Goal: Task Accomplishment & Management: Manage account settings

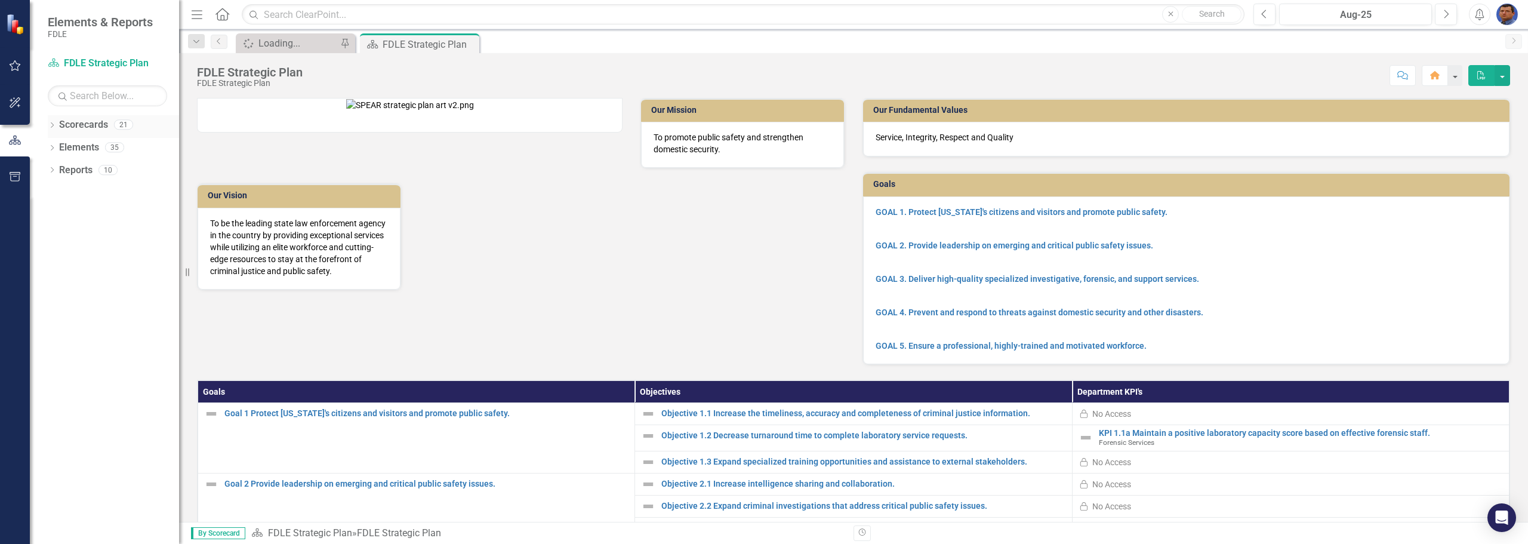
click at [51, 122] on icon at bounding box center [52, 124] width 3 height 5
click at [57, 194] on icon "Dropdown" at bounding box center [58, 192] width 9 height 7
click at [72, 215] on icon "Dropdown" at bounding box center [70, 214] width 9 height 7
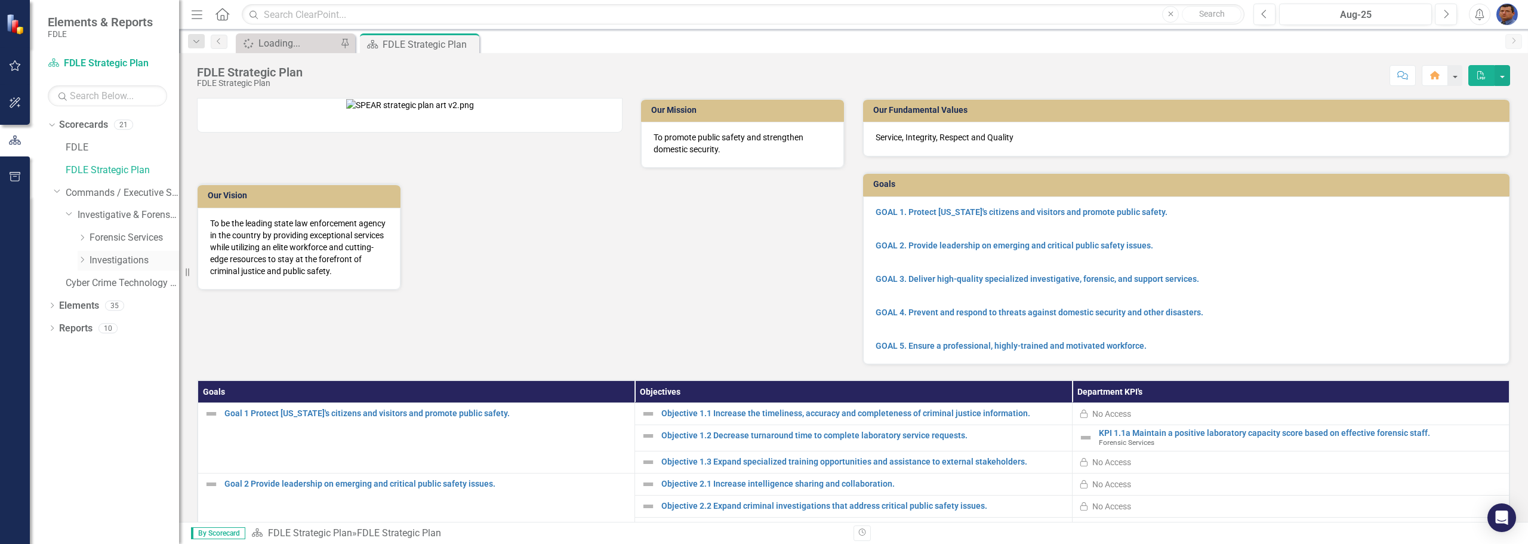
click at [82, 263] on icon "Dropdown" at bounding box center [82, 259] width 9 height 7
click at [94, 281] on icon "Dropdown" at bounding box center [94, 282] width 9 height 7
click at [124, 326] on link "JROC" at bounding box center [146, 329] width 66 height 14
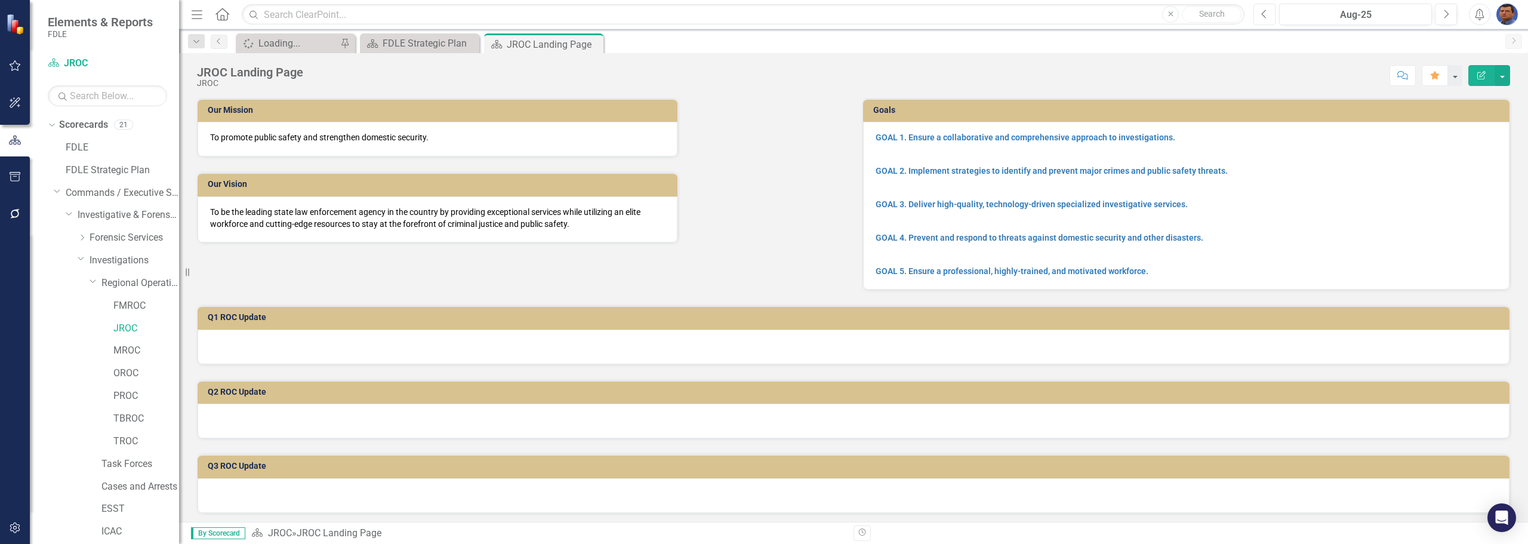
click at [744, 16] on icon "Previous" at bounding box center [1264, 14] width 7 height 11
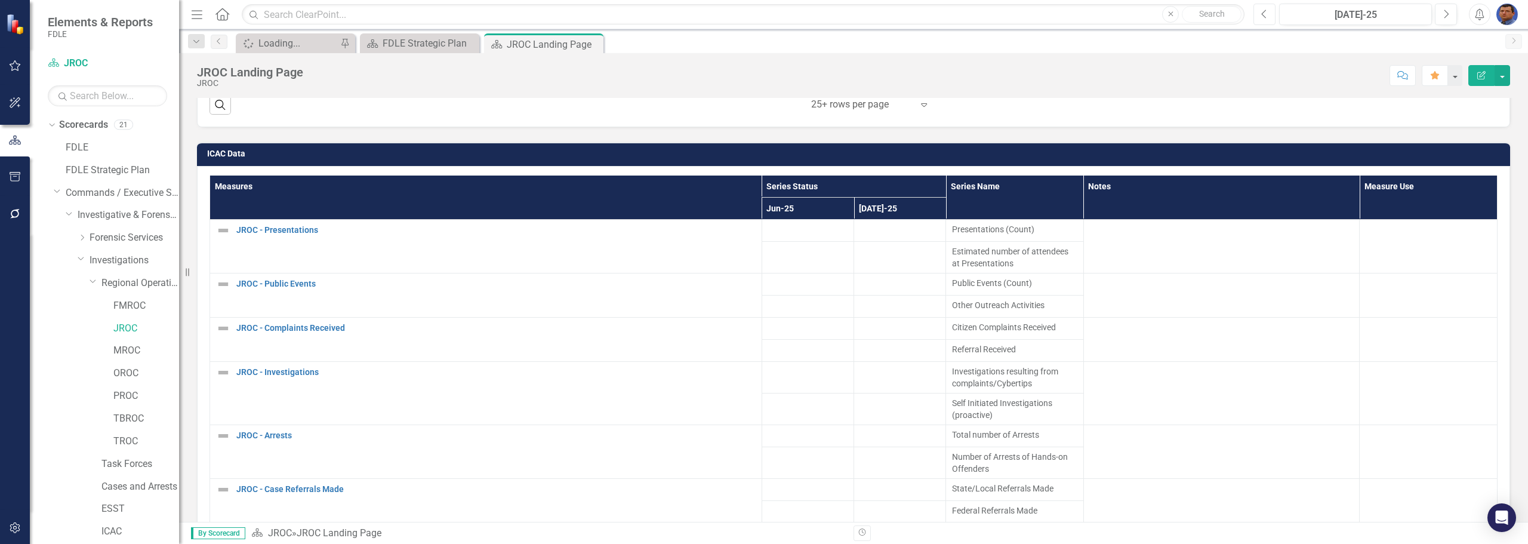
scroll to position [1432, 0]
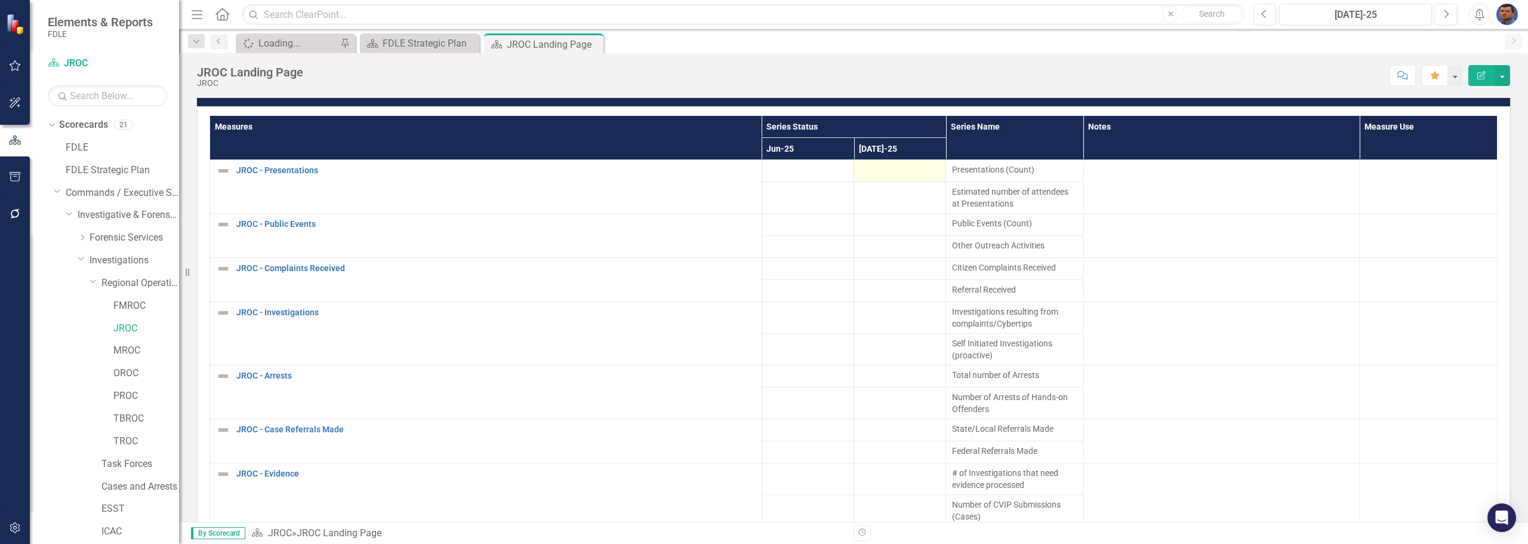
click at [744, 174] on div at bounding box center [899, 171] width 79 height 14
click at [744, 169] on div at bounding box center [899, 171] width 79 height 14
click at [744, 173] on div at bounding box center [899, 171] width 79 height 14
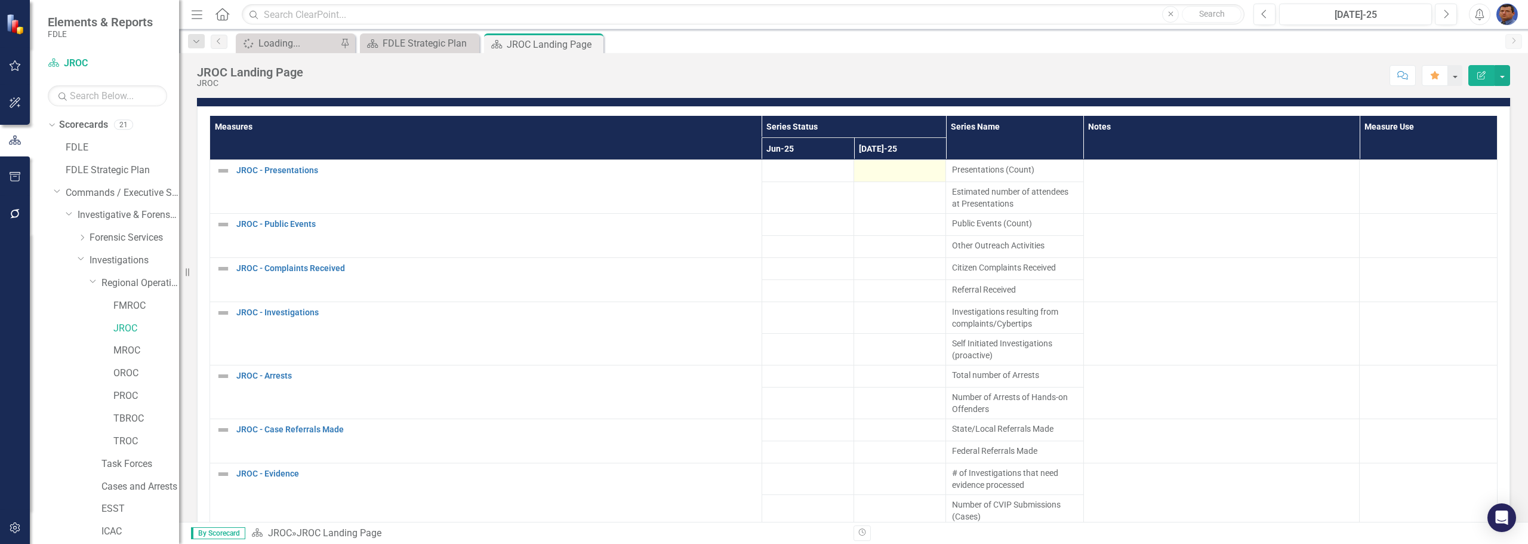
click at [744, 171] on div at bounding box center [899, 171] width 79 height 14
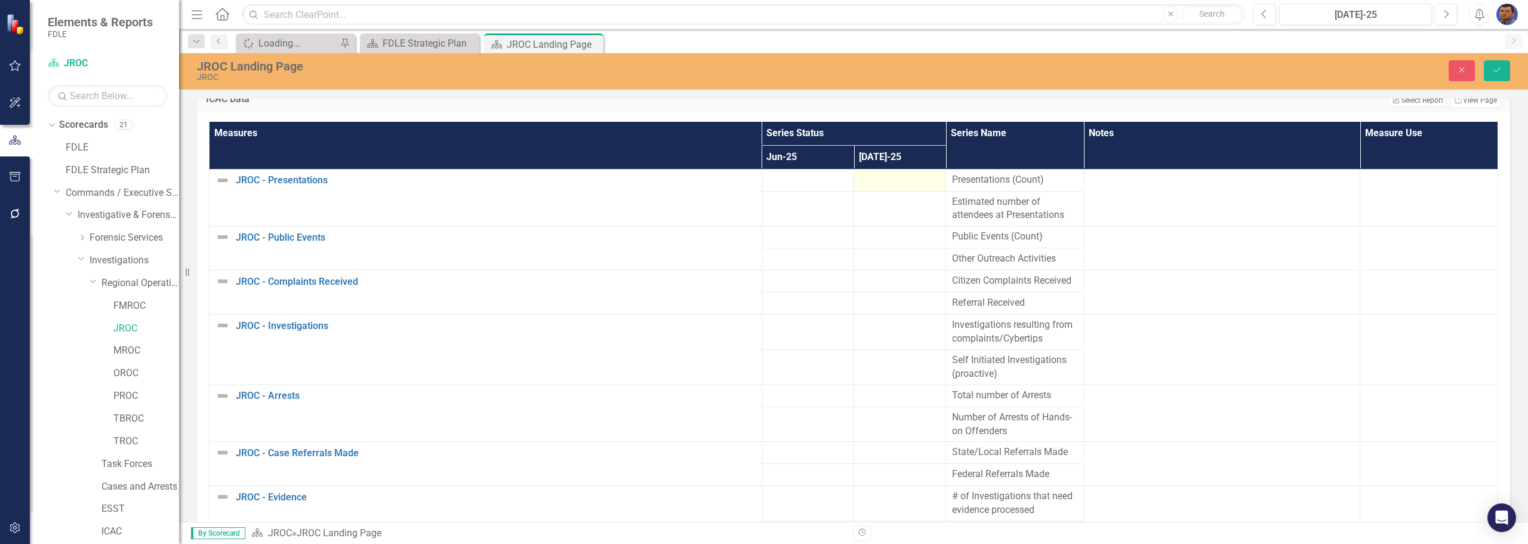
click at [744, 171] on td at bounding box center [900, 180] width 92 height 22
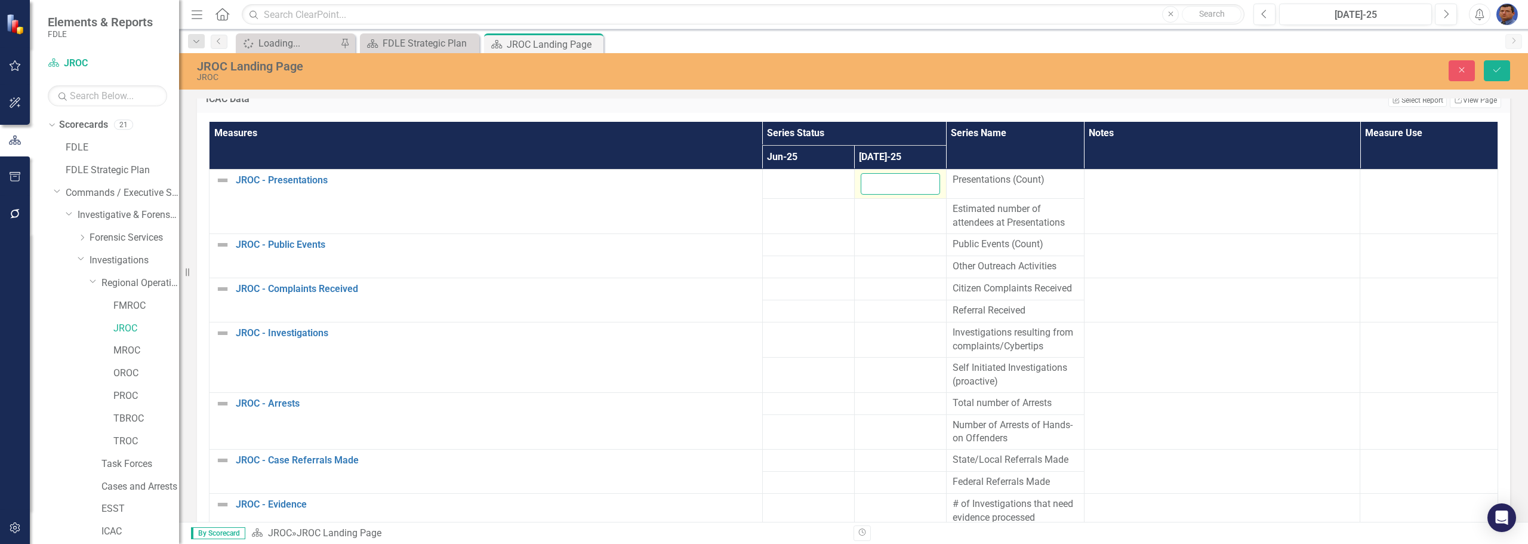
click at [744, 186] on input "number" at bounding box center [900, 184] width 79 height 22
type input "0"
click at [744, 207] on div at bounding box center [900, 209] width 79 height 14
click at [744, 213] on div at bounding box center [900, 209] width 79 height 14
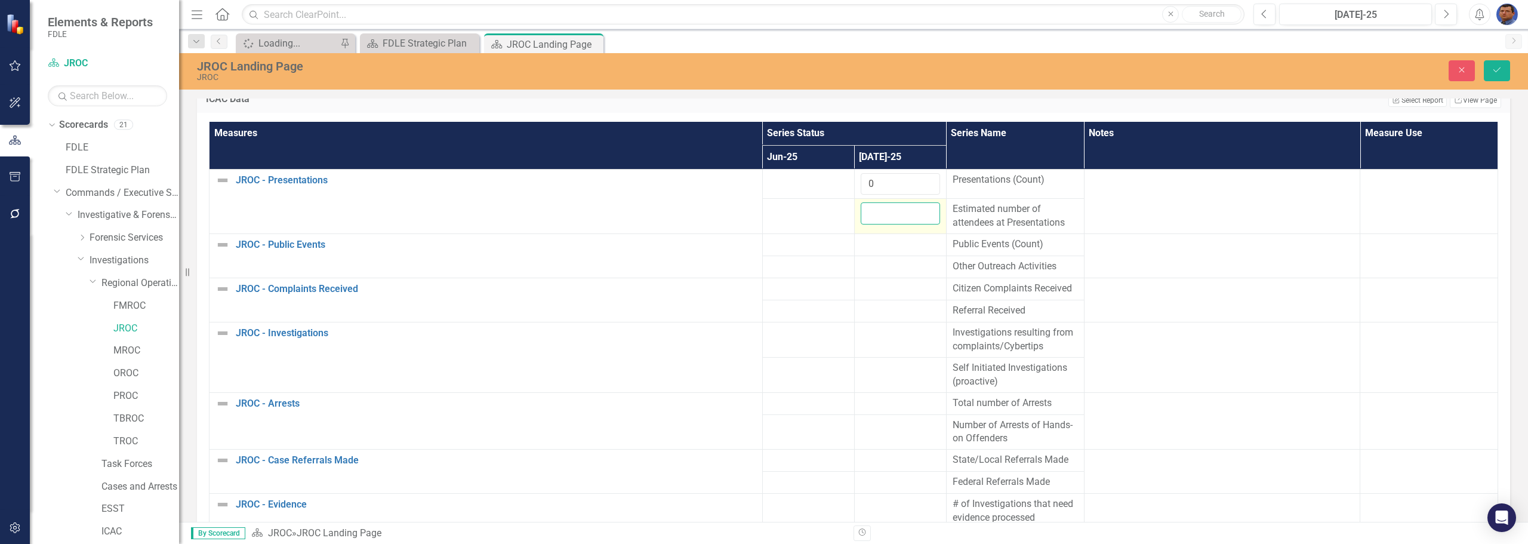
click at [744, 213] on input "number" at bounding box center [900, 213] width 79 height 22
click at [744, 217] on input "-1" at bounding box center [900, 213] width 79 height 22
click at [744, 211] on input "-1" at bounding box center [900, 213] width 79 height 22
type input "0"
click at [744, 208] on input "0" at bounding box center [900, 213] width 79 height 22
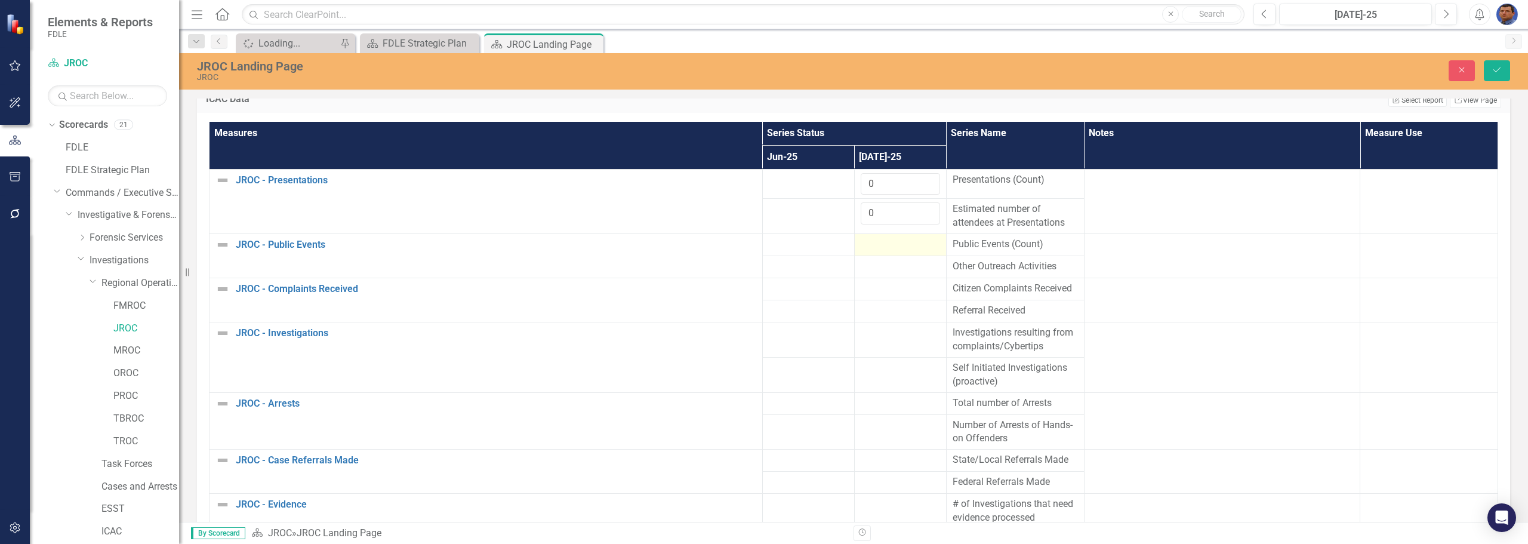
click at [744, 248] on div at bounding box center [900, 245] width 79 height 14
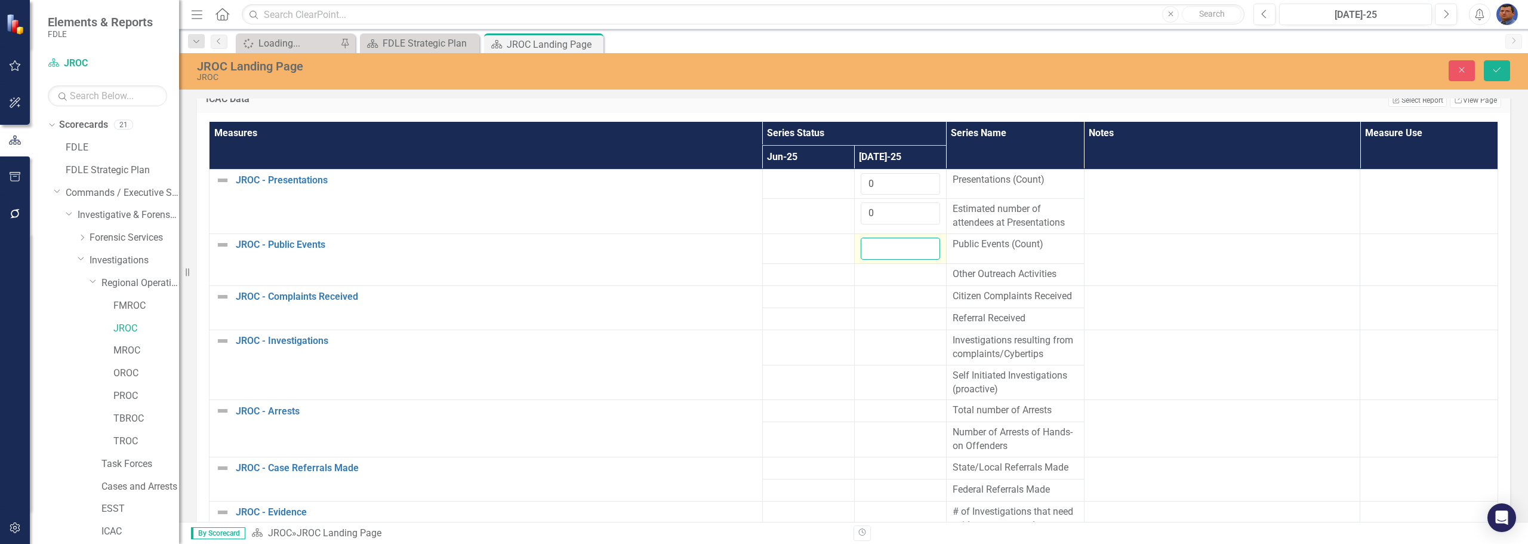
click at [744, 248] on input "number" at bounding box center [900, 249] width 79 height 22
type input "0"
click at [744, 276] on div at bounding box center [900, 274] width 79 height 14
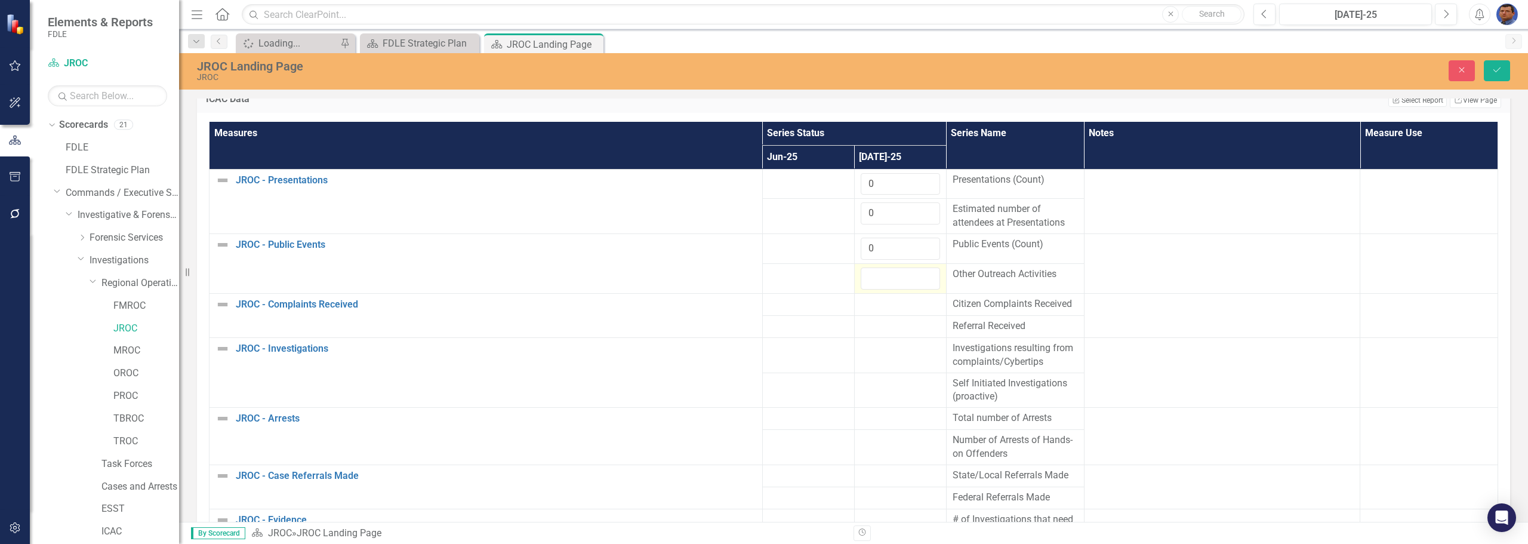
click at [744, 276] on input "number" at bounding box center [900, 278] width 79 height 22
type input "0"
click at [744, 303] on div at bounding box center [900, 304] width 79 height 14
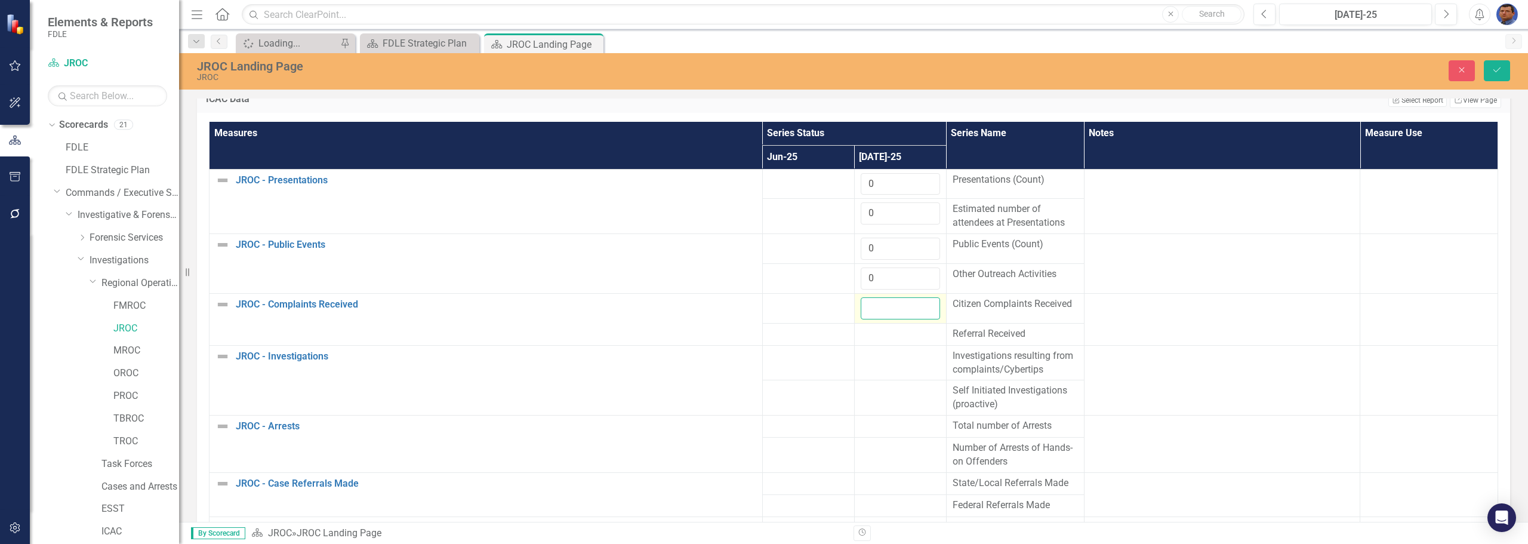
click at [744, 303] on input "number" at bounding box center [900, 308] width 79 height 22
type input "0"
click at [744, 334] on div at bounding box center [900, 334] width 79 height 14
click at [744, 334] on input "number" at bounding box center [900, 338] width 79 height 22
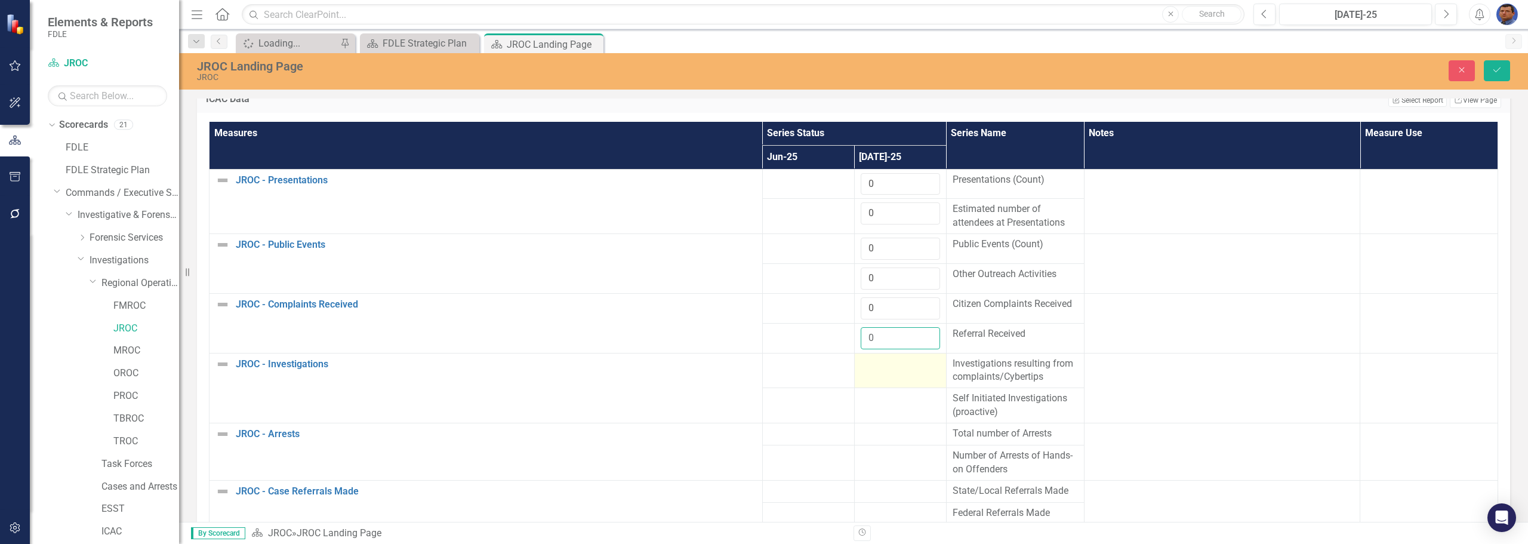
type input "0"
click at [744, 372] on td at bounding box center [900, 370] width 92 height 35
click at [744, 372] on input "number" at bounding box center [900, 368] width 79 height 22
type input "11"
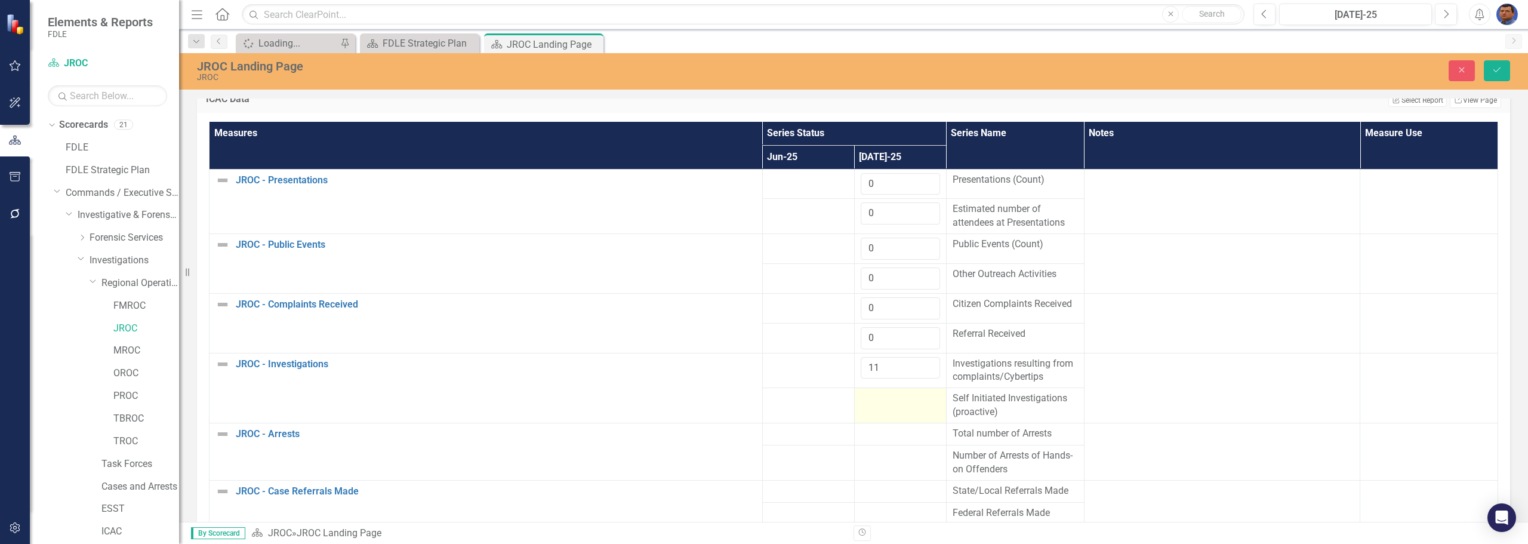
click at [744, 403] on div at bounding box center [900, 398] width 79 height 14
click at [744, 403] on input "number" at bounding box center [900, 402] width 79 height 22
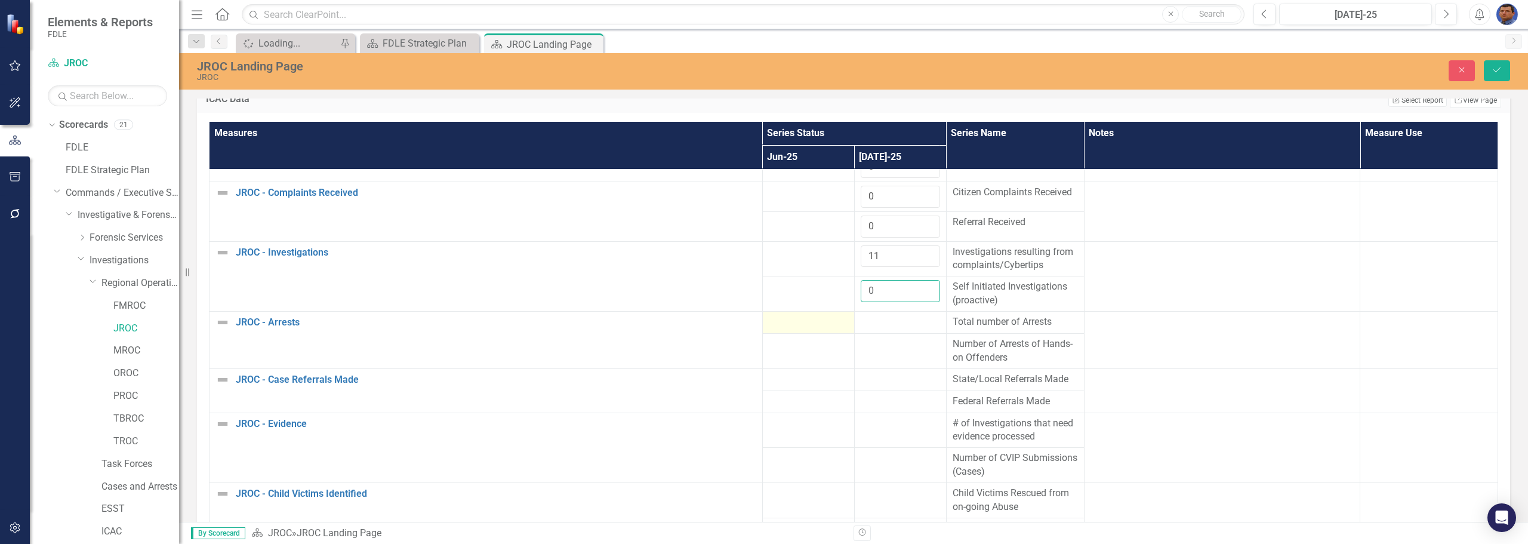
scroll to position [119, 0]
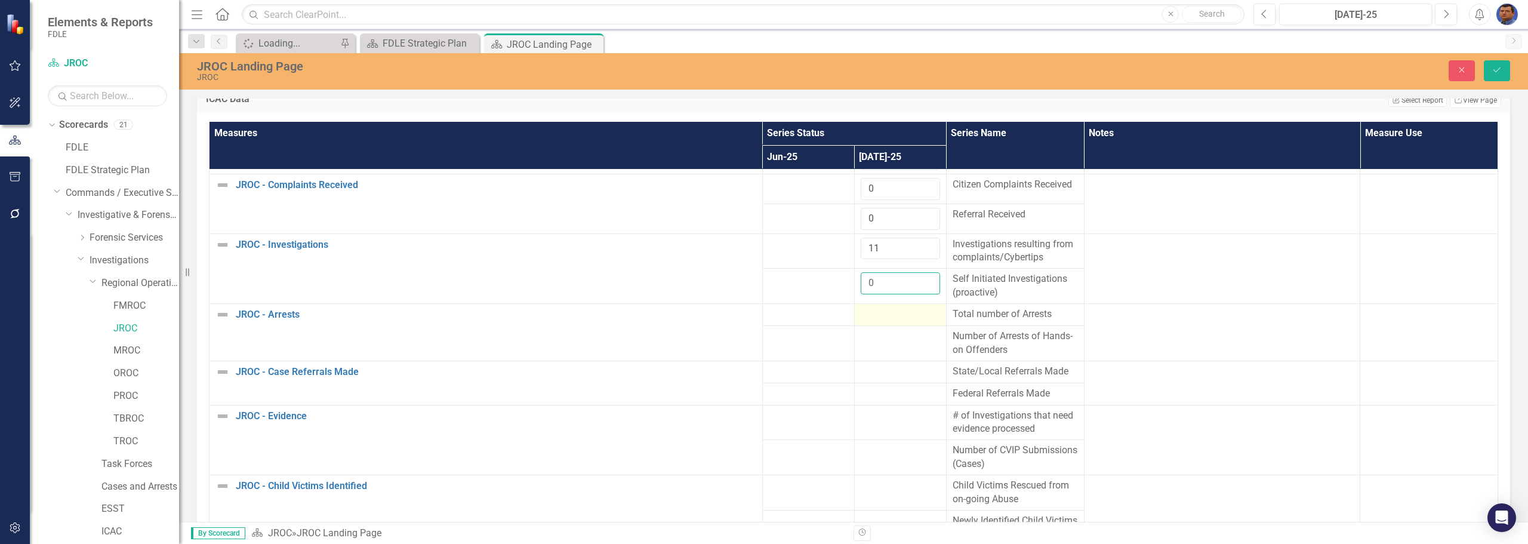
type input "0"
click at [744, 322] on td at bounding box center [900, 314] width 92 height 22
type input "1"
click at [744, 314] on input "1" at bounding box center [900, 318] width 79 height 22
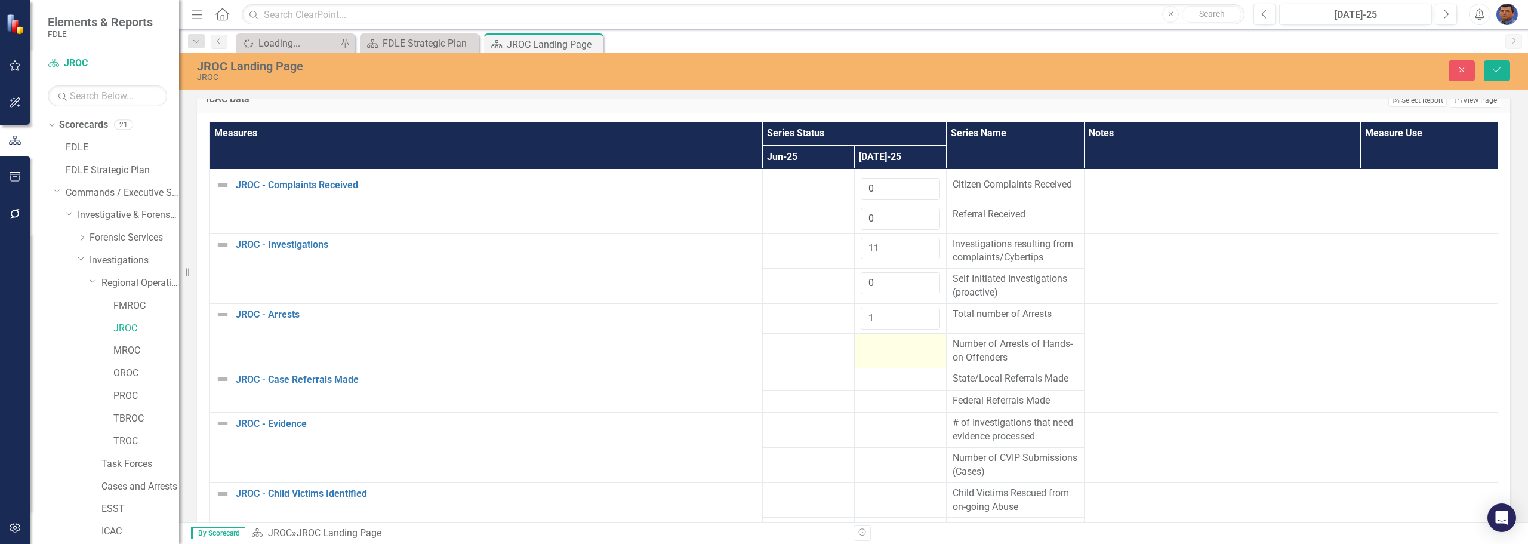
click at [744, 360] on td at bounding box center [900, 350] width 92 height 35
click at [744, 354] on td at bounding box center [900, 350] width 92 height 35
click at [744, 354] on input "number" at bounding box center [900, 348] width 79 height 22
type input "1"
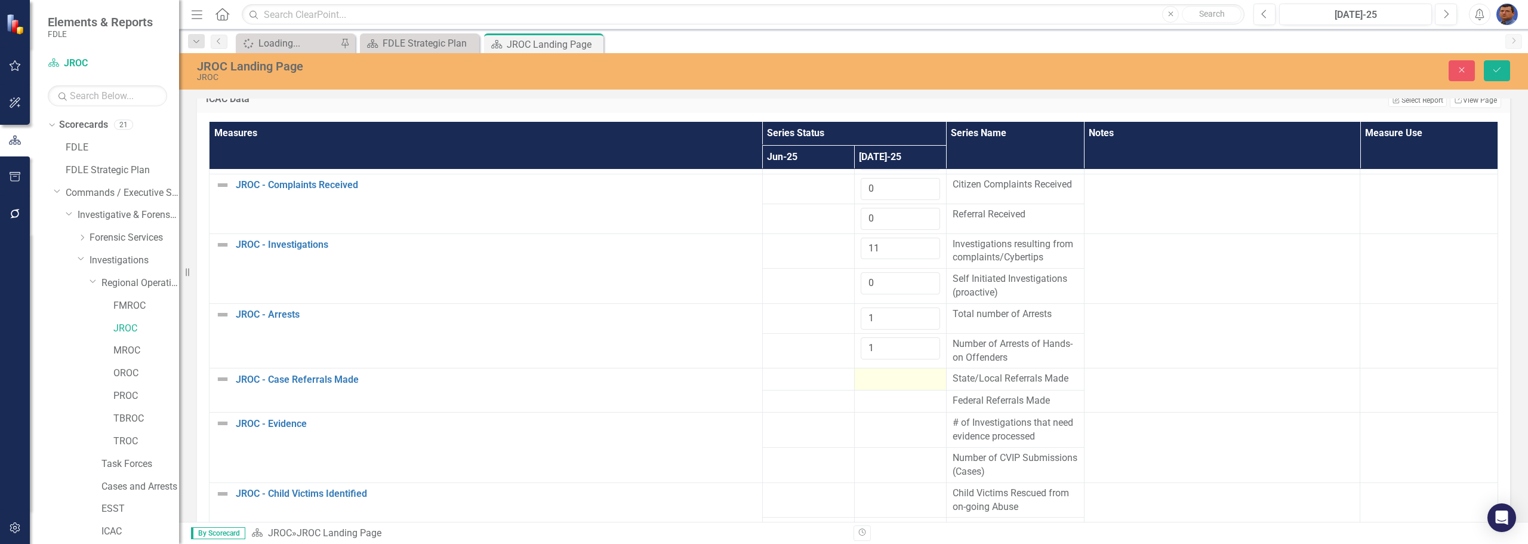
click at [744, 372] on div at bounding box center [900, 379] width 79 height 14
click at [744, 380] on div at bounding box center [900, 379] width 79 height 14
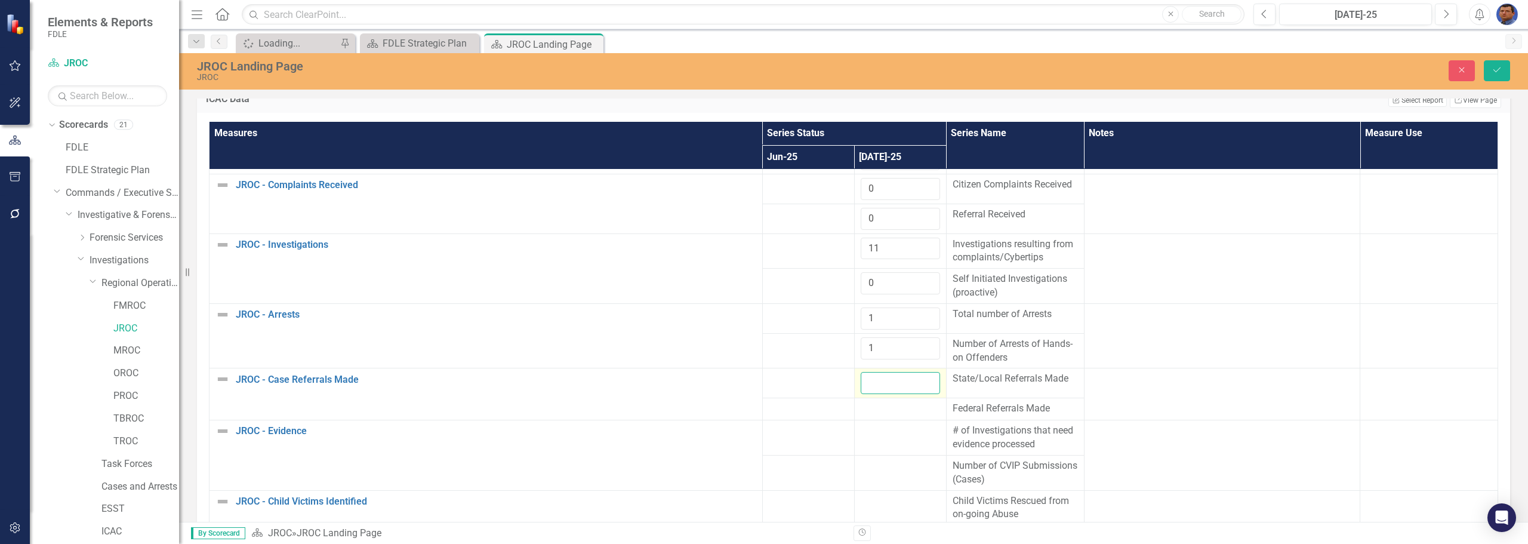
click at [744, 380] on input "number" at bounding box center [900, 383] width 79 height 22
type input "1"
click at [744, 409] on div at bounding box center [900, 409] width 79 height 14
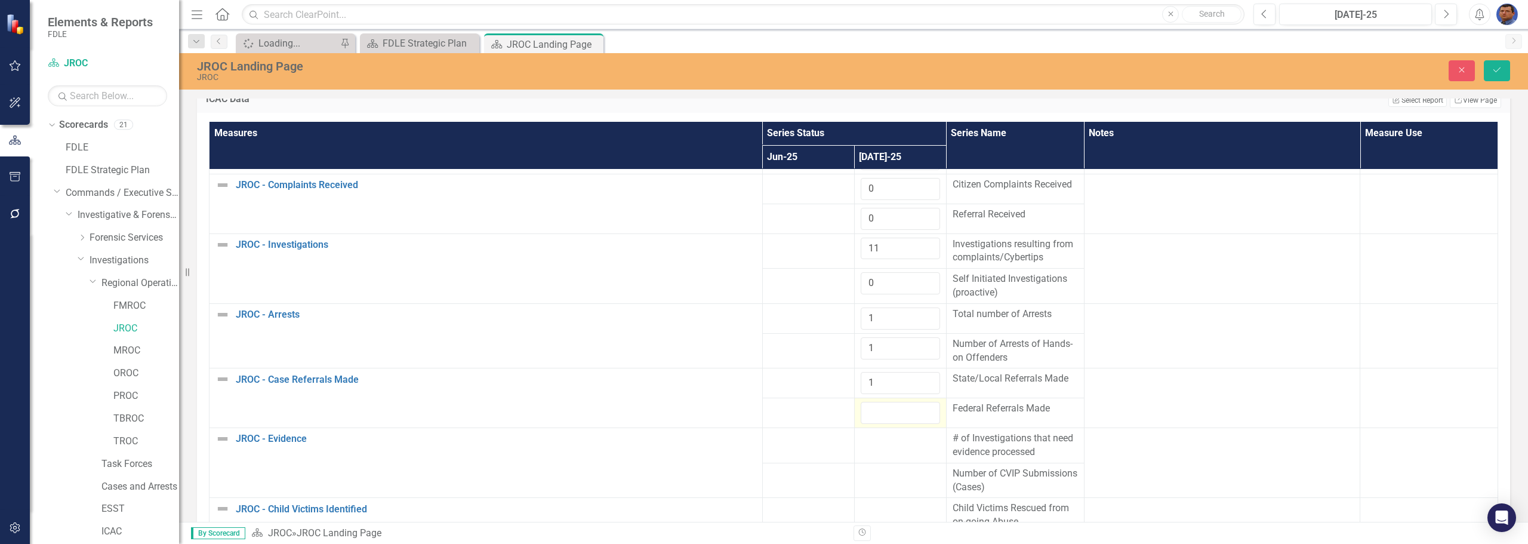
click at [744, 409] on input "number" at bounding box center [900, 413] width 79 height 22
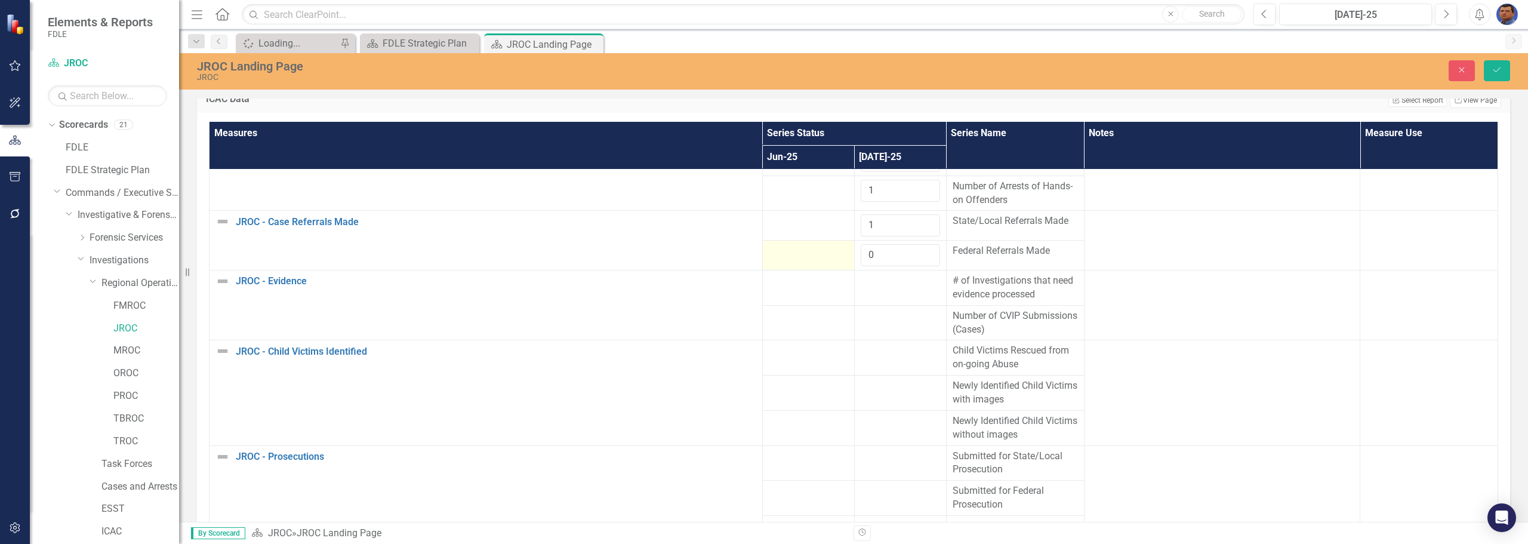
scroll to position [298, 0]
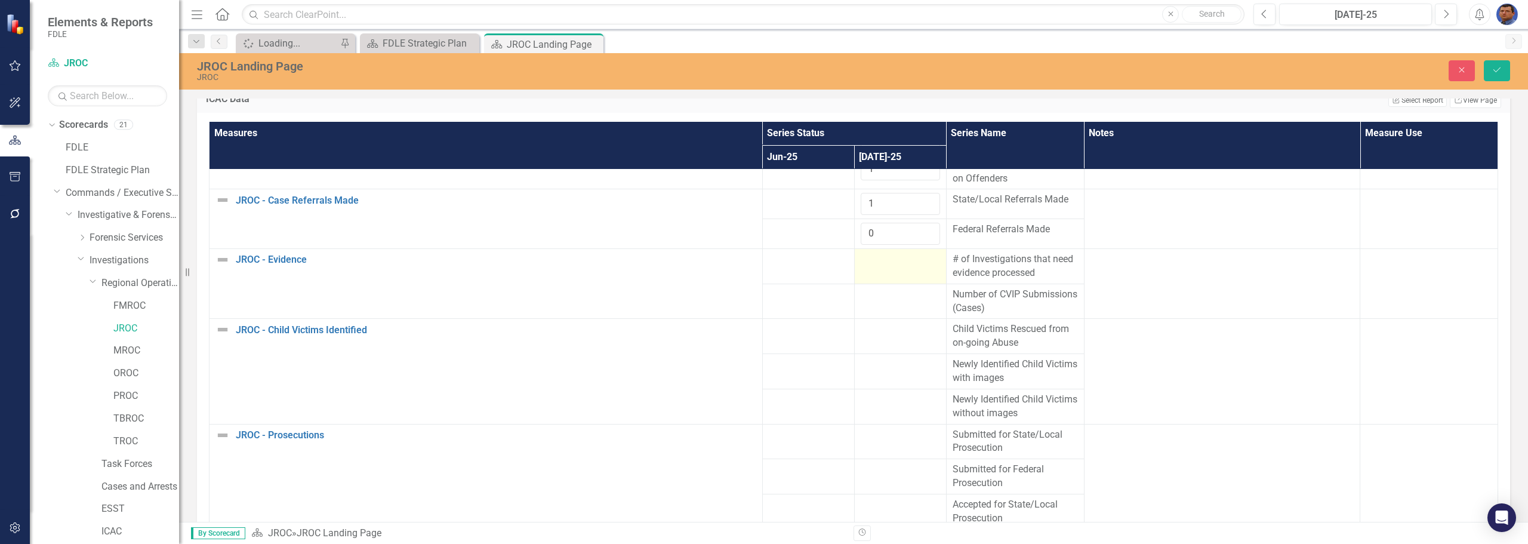
type input "0"
click at [744, 266] on div at bounding box center [900, 259] width 79 height 14
click at [744, 266] on input "number" at bounding box center [900, 263] width 79 height 22
type input "6"
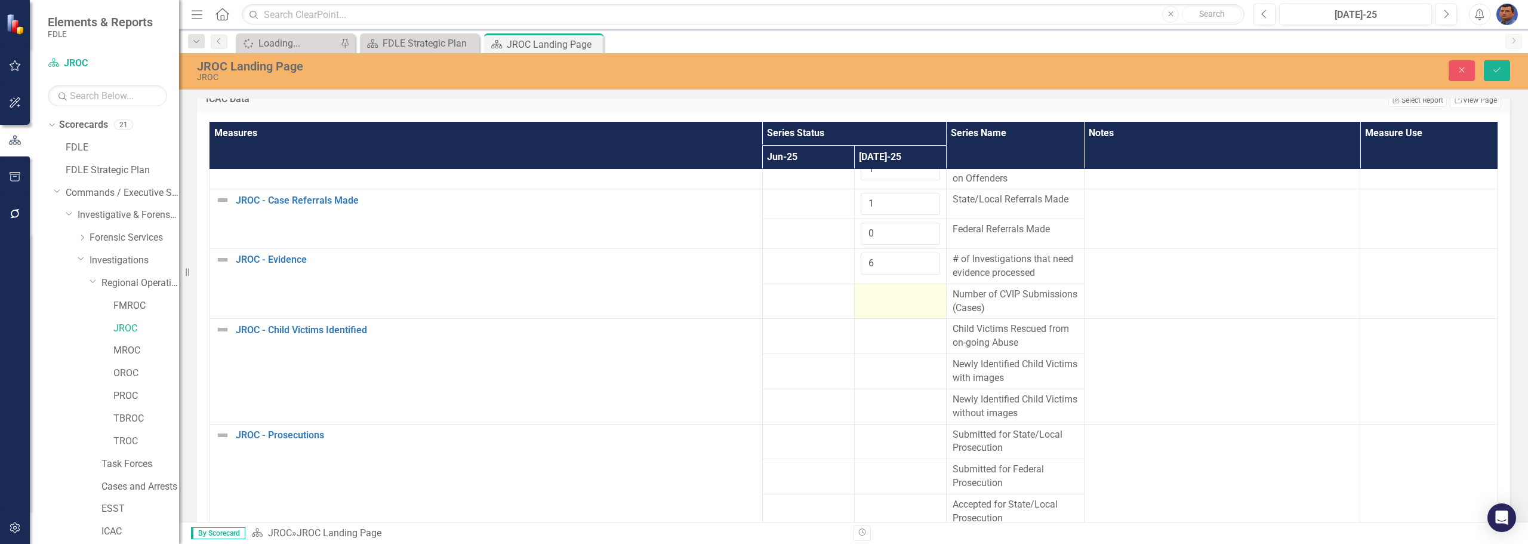
click at [744, 306] on td at bounding box center [900, 300] width 92 height 35
click at [744, 306] on input "number" at bounding box center [900, 299] width 79 height 22
type input "0"
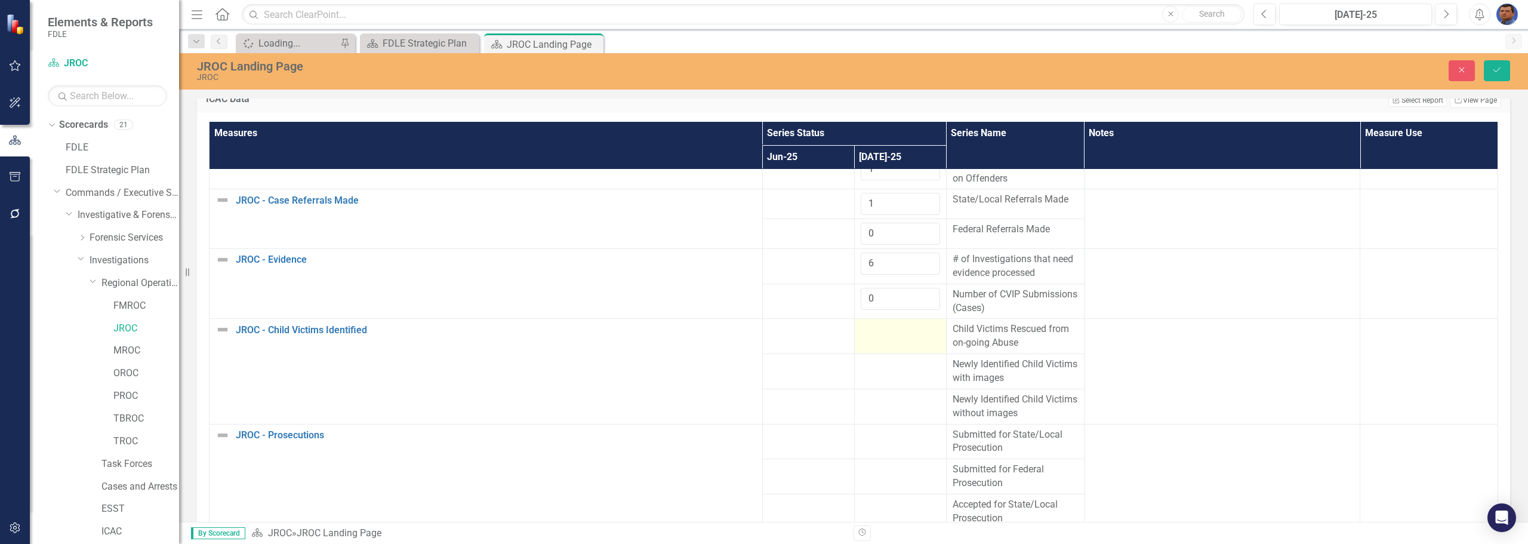
click at [744, 337] on td at bounding box center [900, 336] width 92 height 35
click at [744, 337] on input "number" at bounding box center [900, 333] width 79 height 22
type input "0"
click at [744, 375] on td at bounding box center [900, 371] width 92 height 35
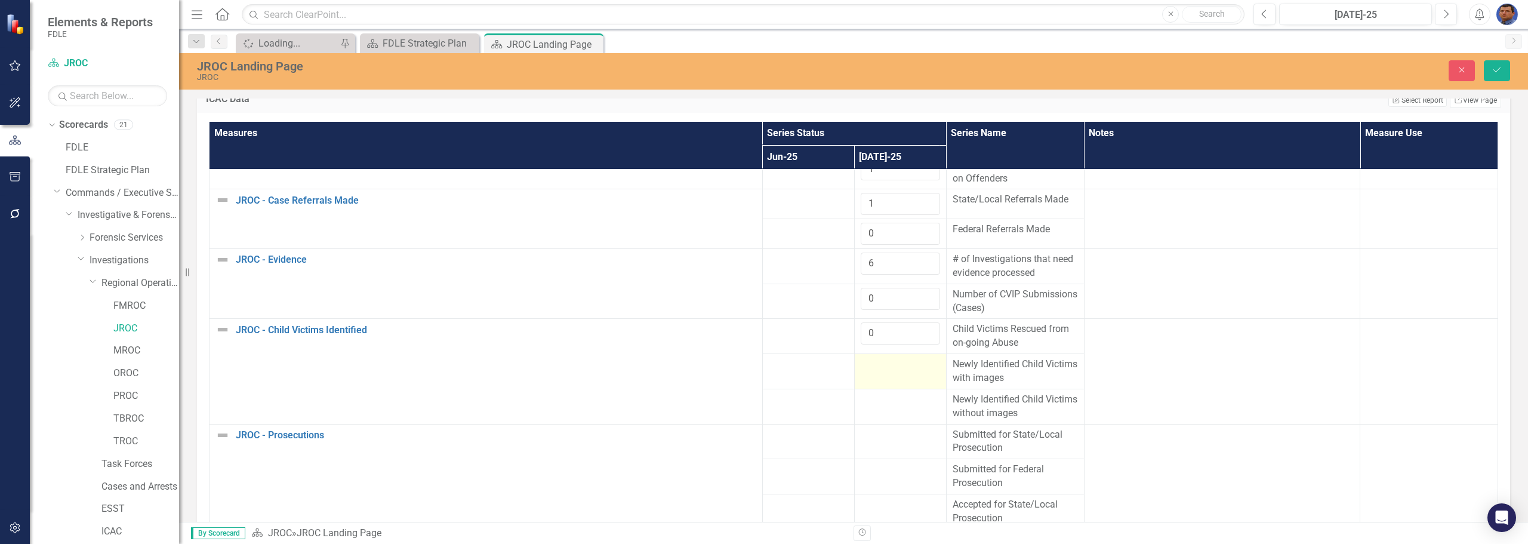
click at [744, 375] on td at bounding box center [900, 371] width 92 height 35
click at [744, 375] on input "number" at bounding box center [900, 368] width 79 height 22
type input "1"
click at [744, 407] on td at bounding box center [900, 405] width 92 height 35
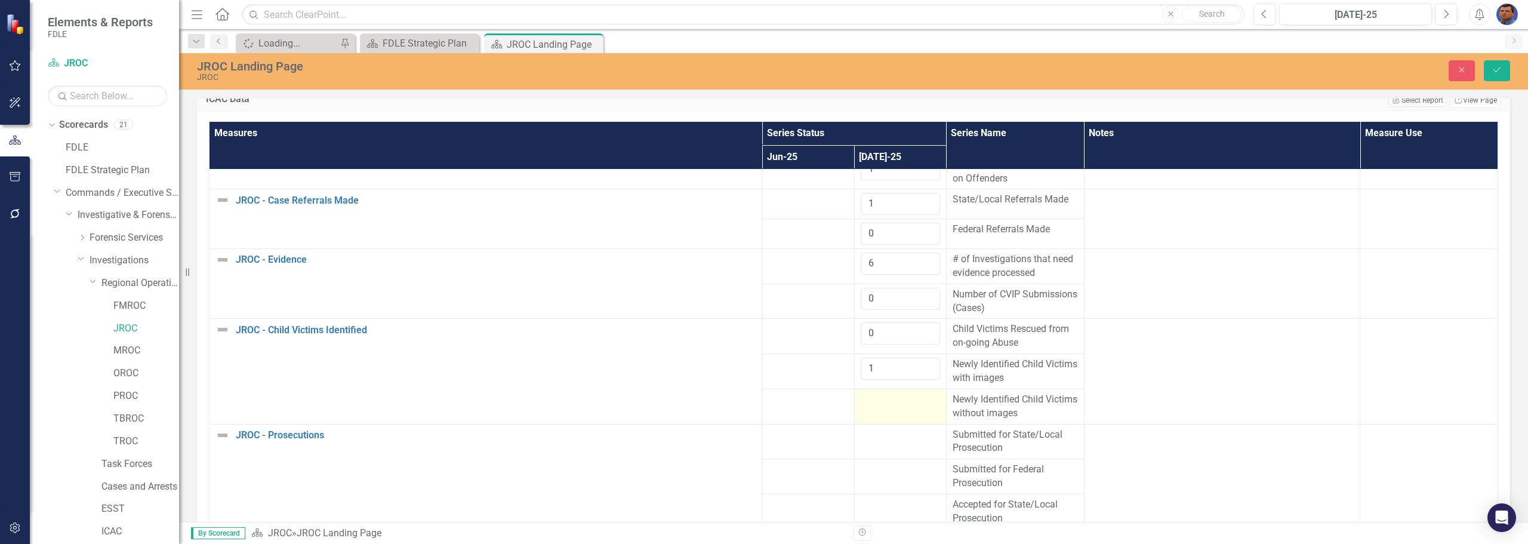
click at [744, 407] on td at bounding box center [900, 405] width 92 height 35
click at [744, 407] on input "number" at bounding box center [900, 404] width 79 height 22
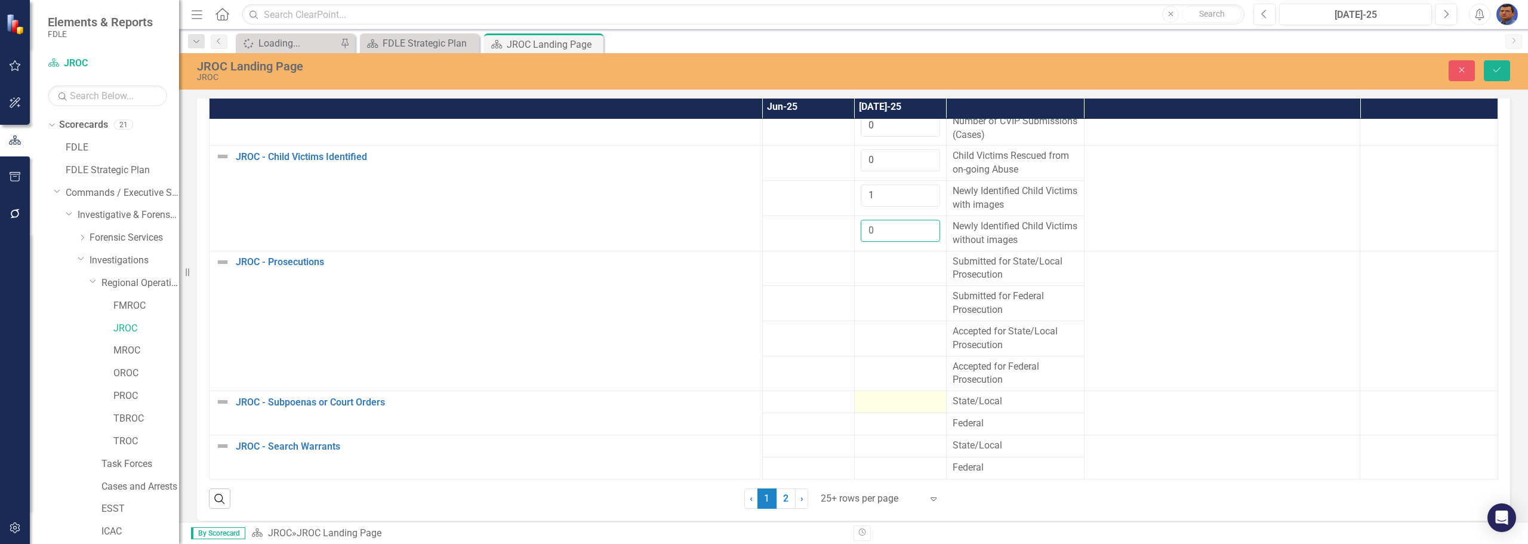
scroll to position [1552, 0]
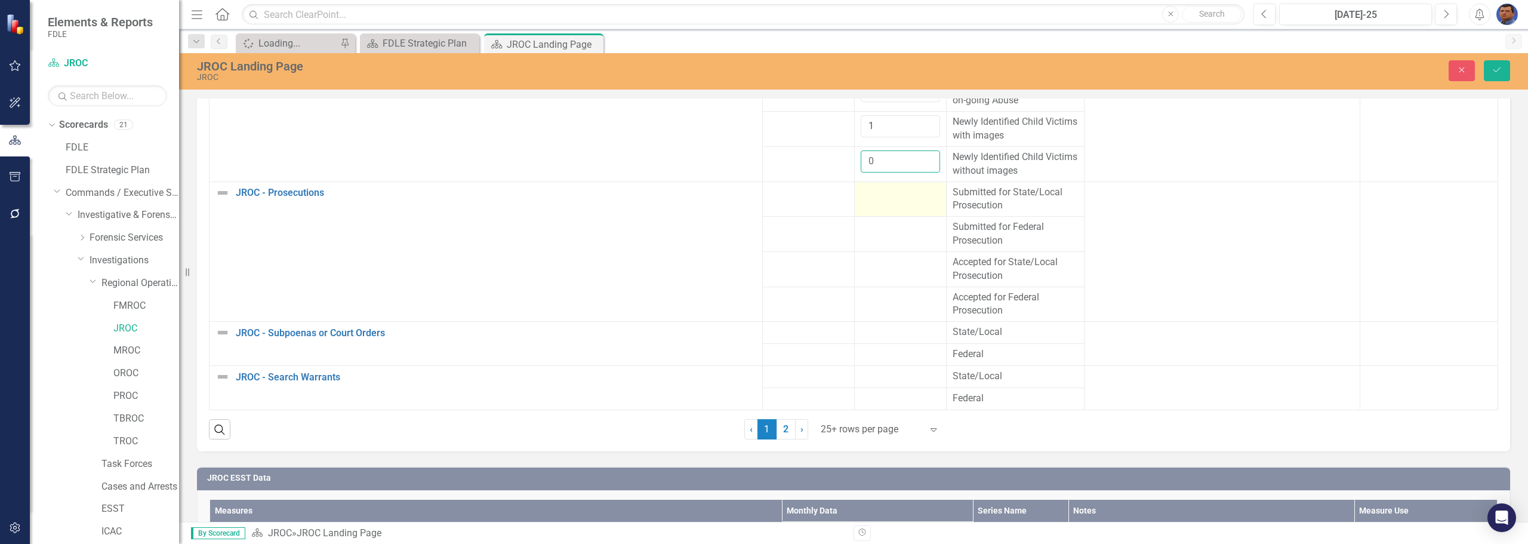
type input "0"
click at [744, 201] on td at bounding box center [900, 198] width 92 height 35
click at [744, 201] on input "number" at bounding box center [900, 197] width 79 height 22
type input "2"
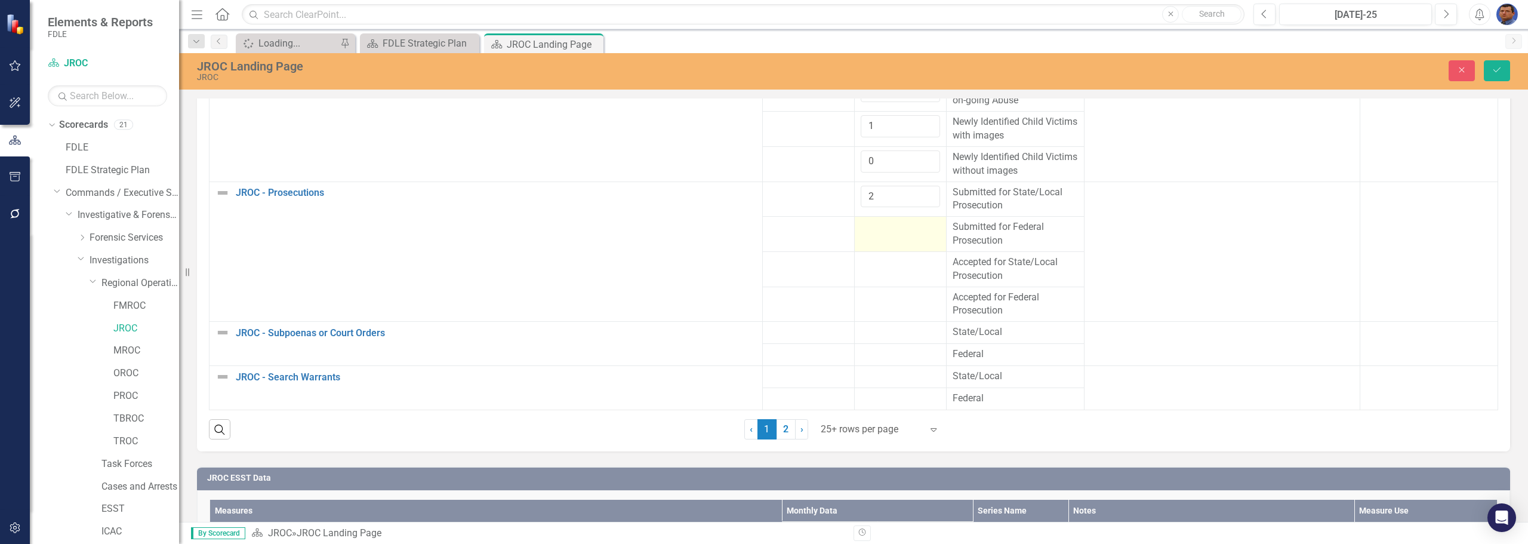
click at [744, 237] on td at bounding box center [900, 234] width 92 height 35
click at [744, 237] on input "number" at bounding box center [900, 231] width 79 height 22
type input "0"
click at [744, 273] on td at bounding box center [900, 268] width 92 height 35
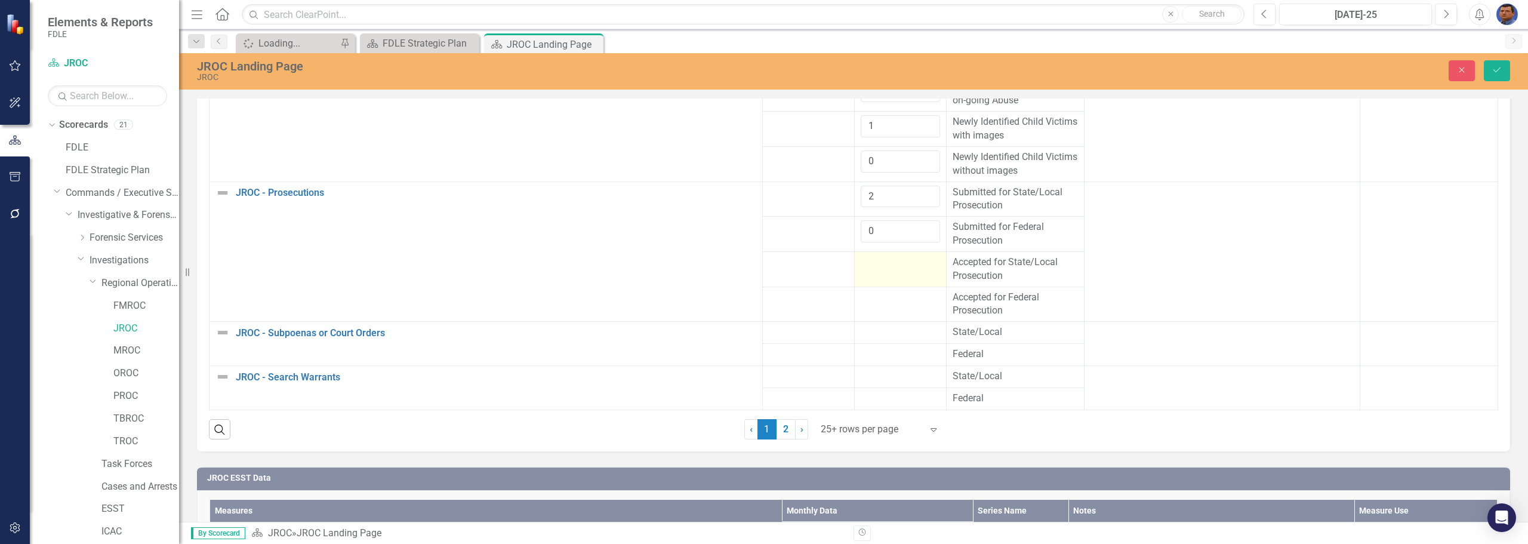
click at [744, 273] on td at bounding box center [900, 268] width 92 height 35
click at [744, 273] on input "number" at bounding box center [900, 266] width 79 height 22
type input "2"
click at [744, 303] on div at bounding box center [900, 298] width 79 height 14
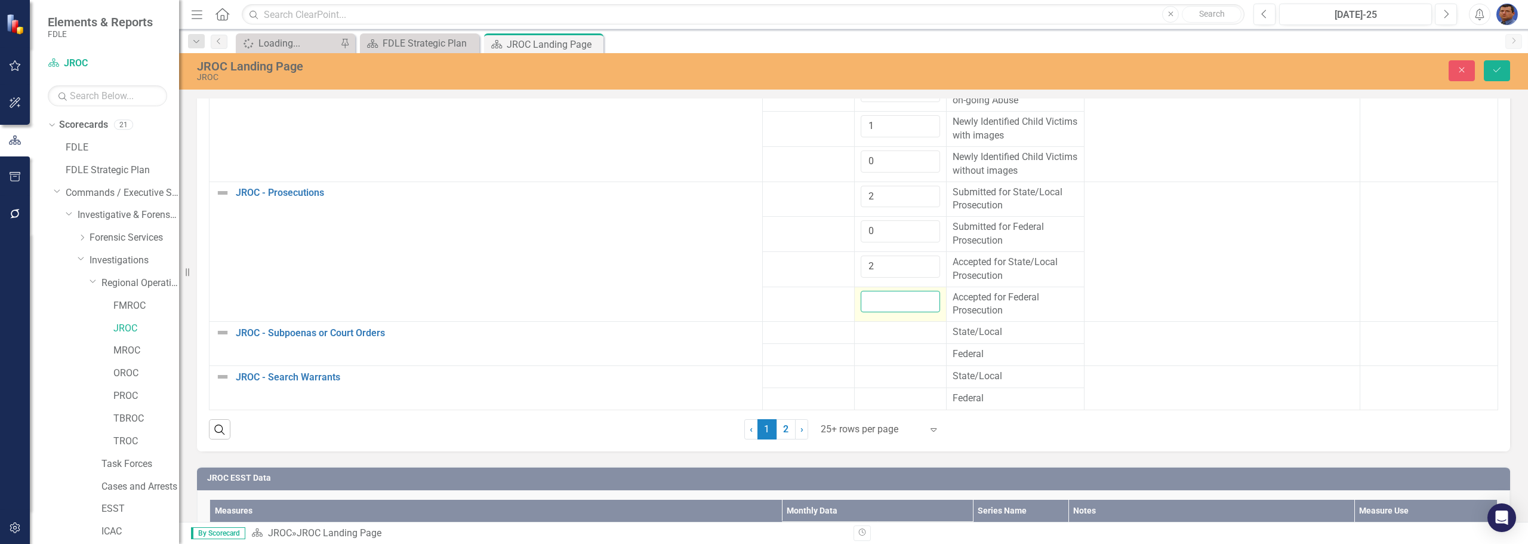
click at [744, 303] on input "number" at bounding box center [900, 302] width 79 height 22
type input "0"
click at [744, 334] on div at bounding box center [900, 332] width 79 height 14
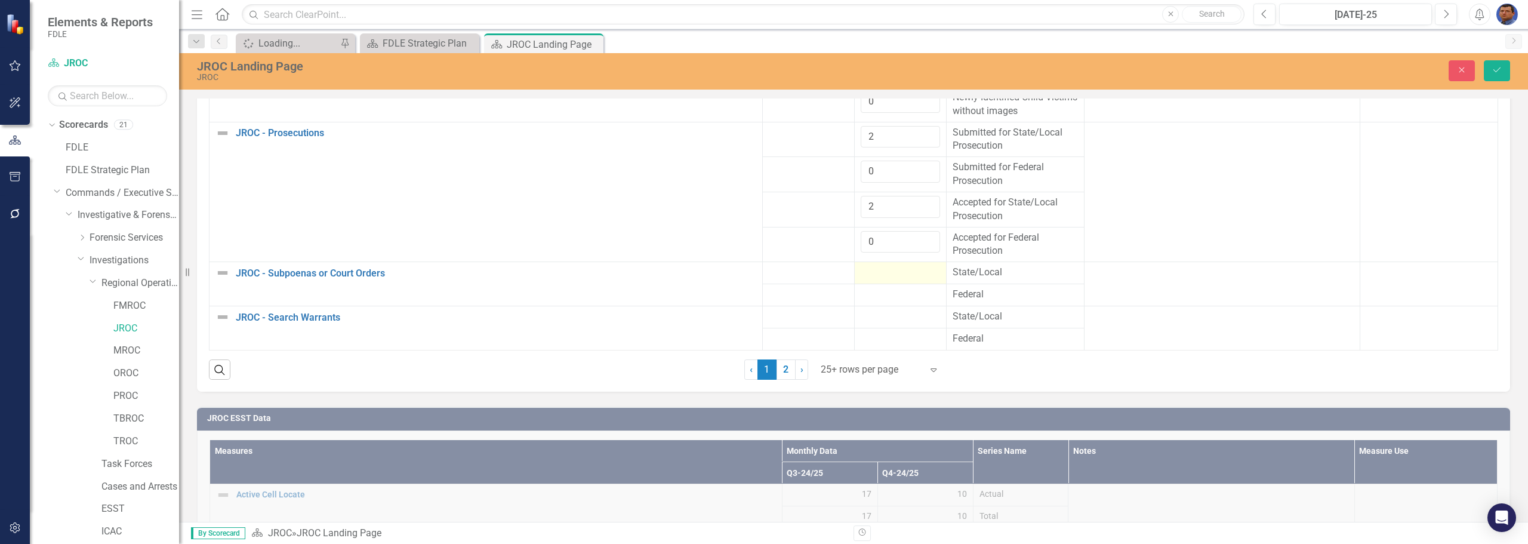
click at [744, 277] on div at bounding box center [900, 273] width 79 height 14
click at [744, 276] on input "number" at bounding box center [900, 277] width 79 height 22
type input "21"
click at [744, 301] on div at bounding box center [900, 302] width 79 height 14
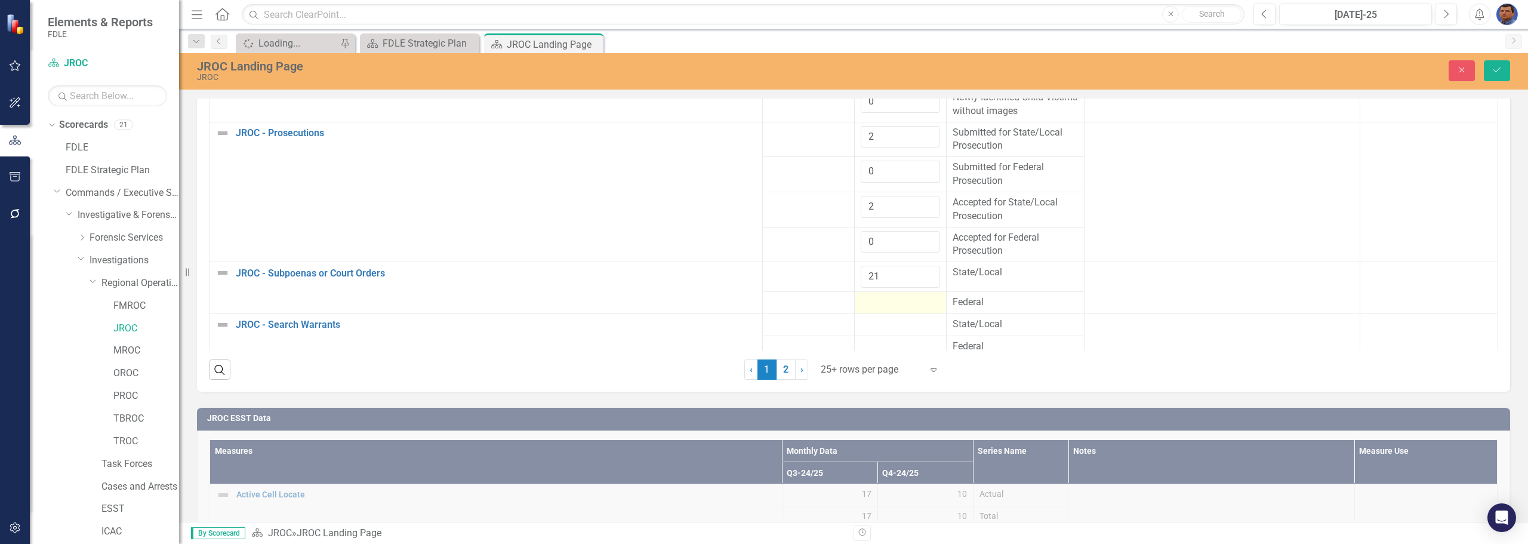
click at [744, 301] on div at bounding box center [900, 302] width 79 height 14
click at [744, 301] on input "number" at bounding box center [900, 306] width 79 height 22
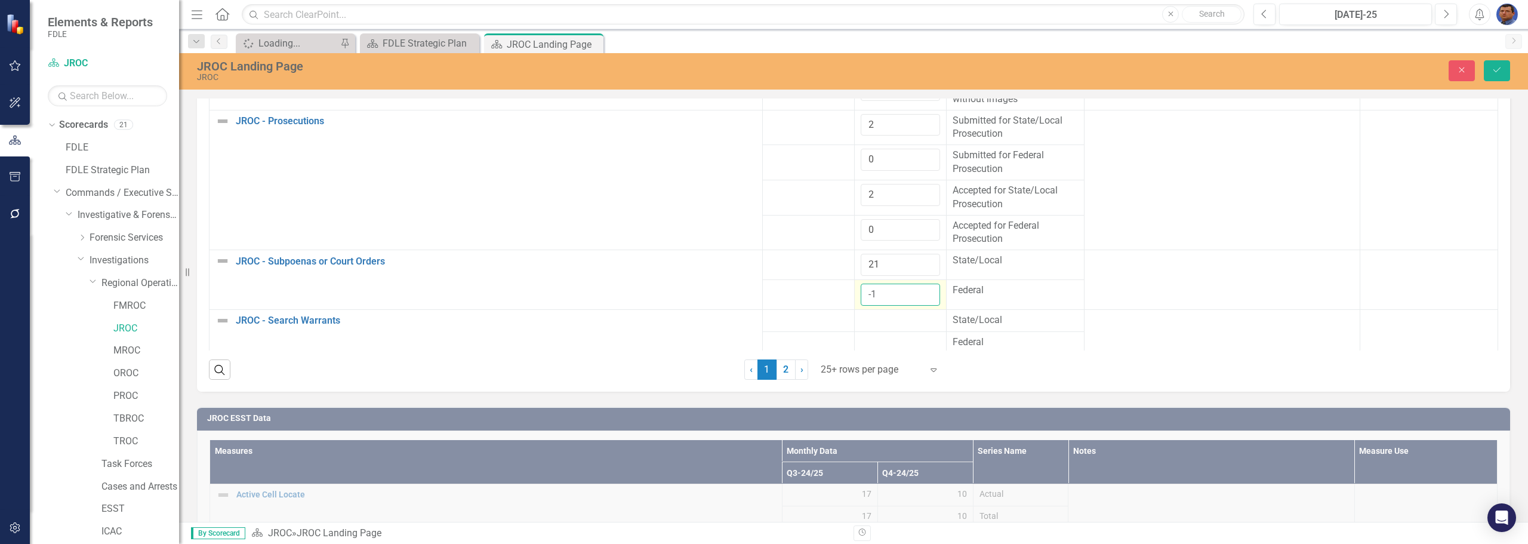
scroll to position [437, 0]
type input "-3"
click at [744, 319] on div at bounding box center [900, 317] width 79 height 14
click at [744, 319] on input "number" at bounding box center [900, 321] width 79 height 22
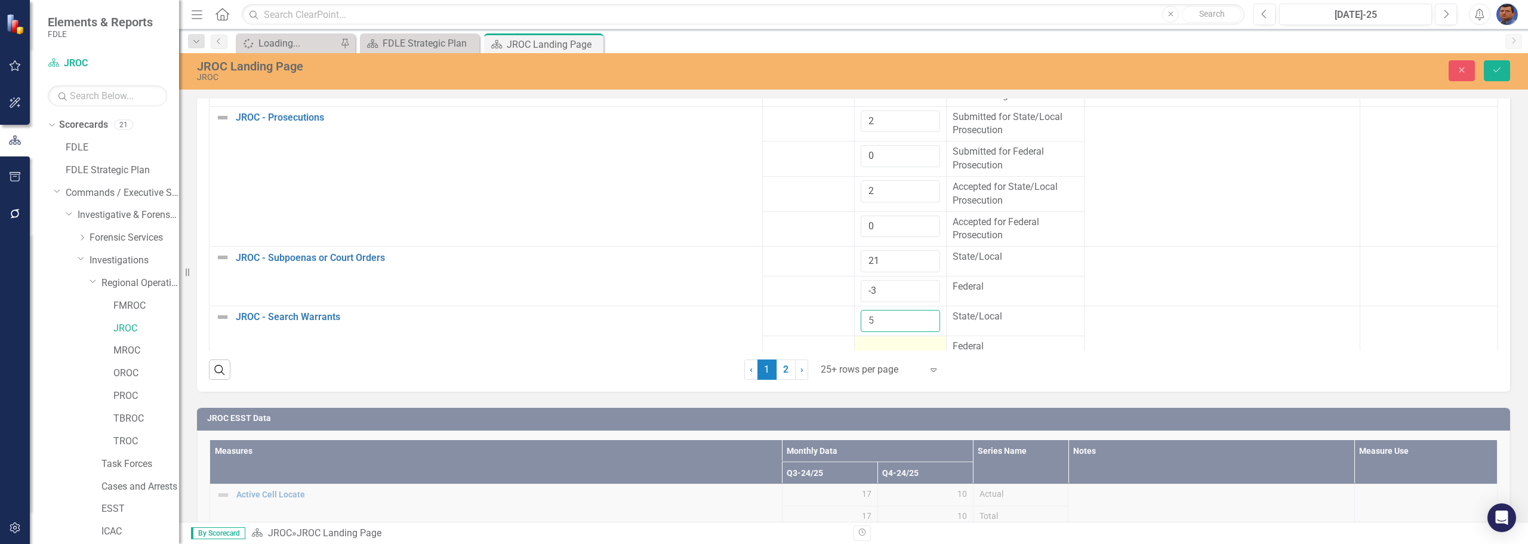
type input "5"
click at [744, 346] on div at bounding box center [900, 347] width 79 height 14
click at [744, 346] on input "number" at bounding box center [900, 351] width 79 height 22
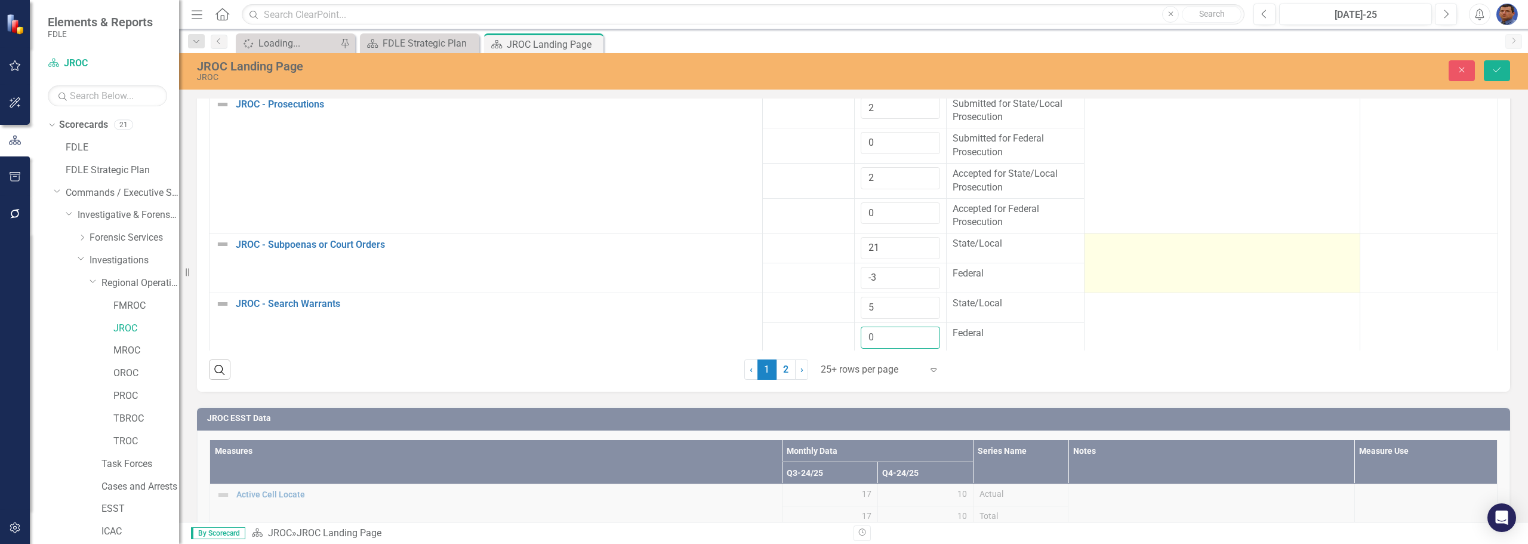
scroll to position [452, 0]
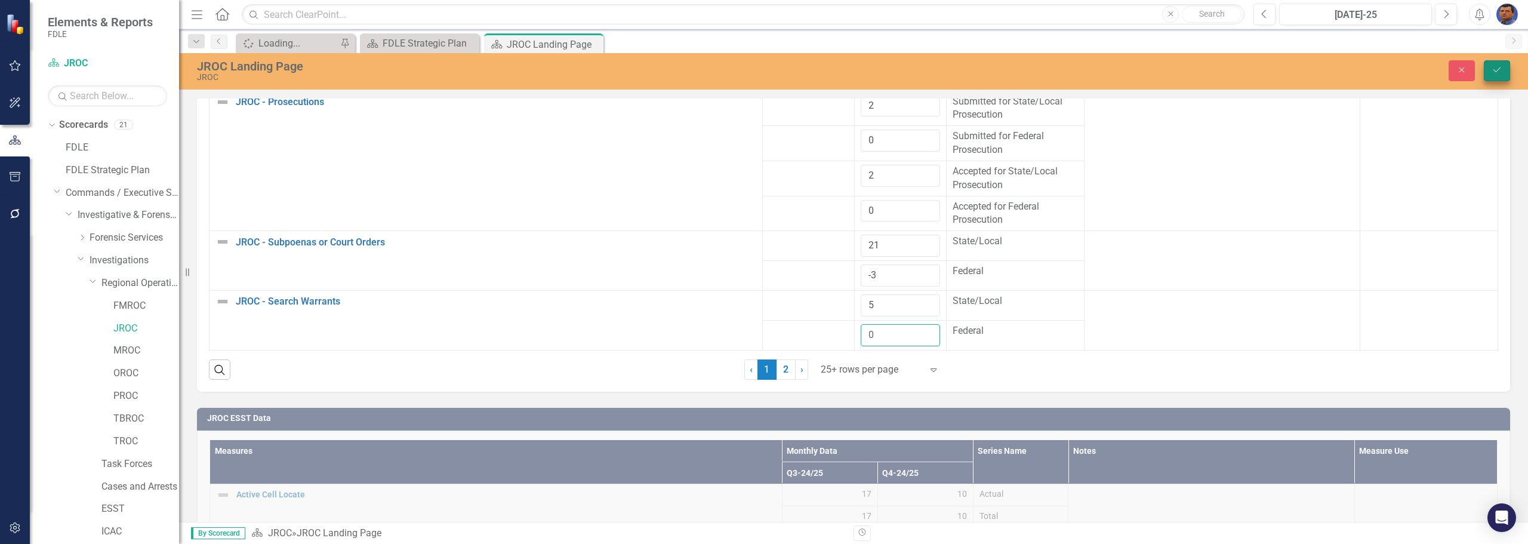
type input "0"
click at [744, 72] on icon "Save" at bounding box center [1496, 70] width 11 height 8
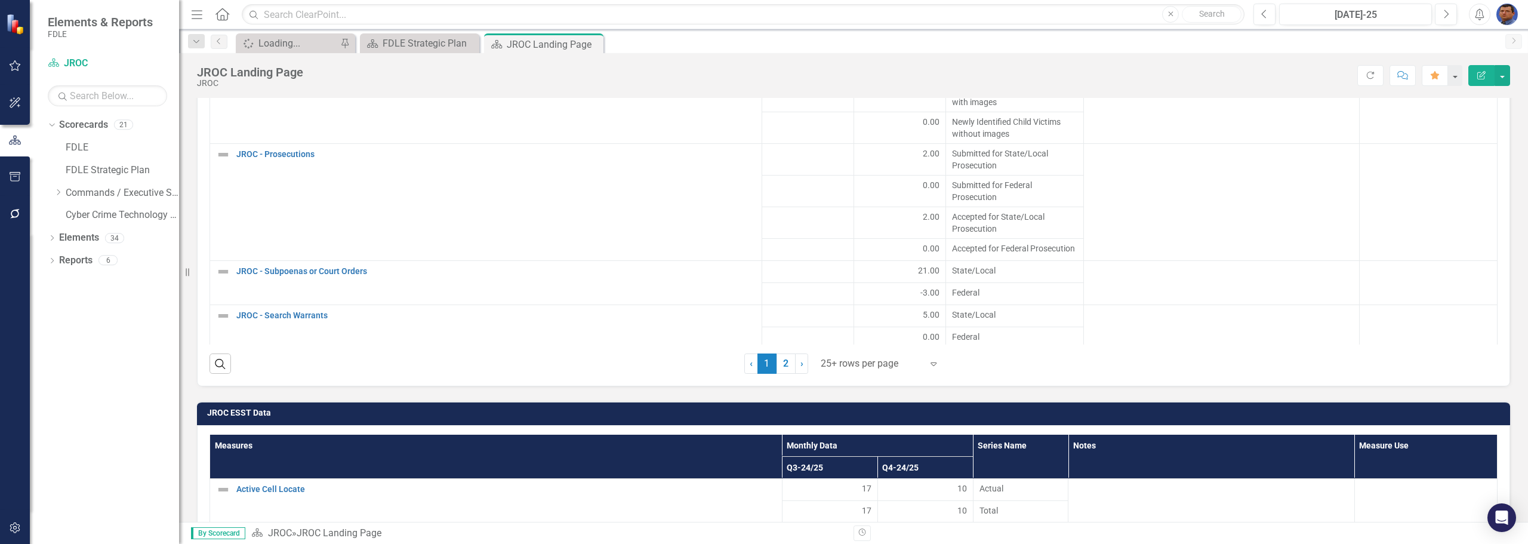
scroll to position [313, 0]
click at [744, 365] on link "2" at bounding box center [785, 363] width 19 height 20
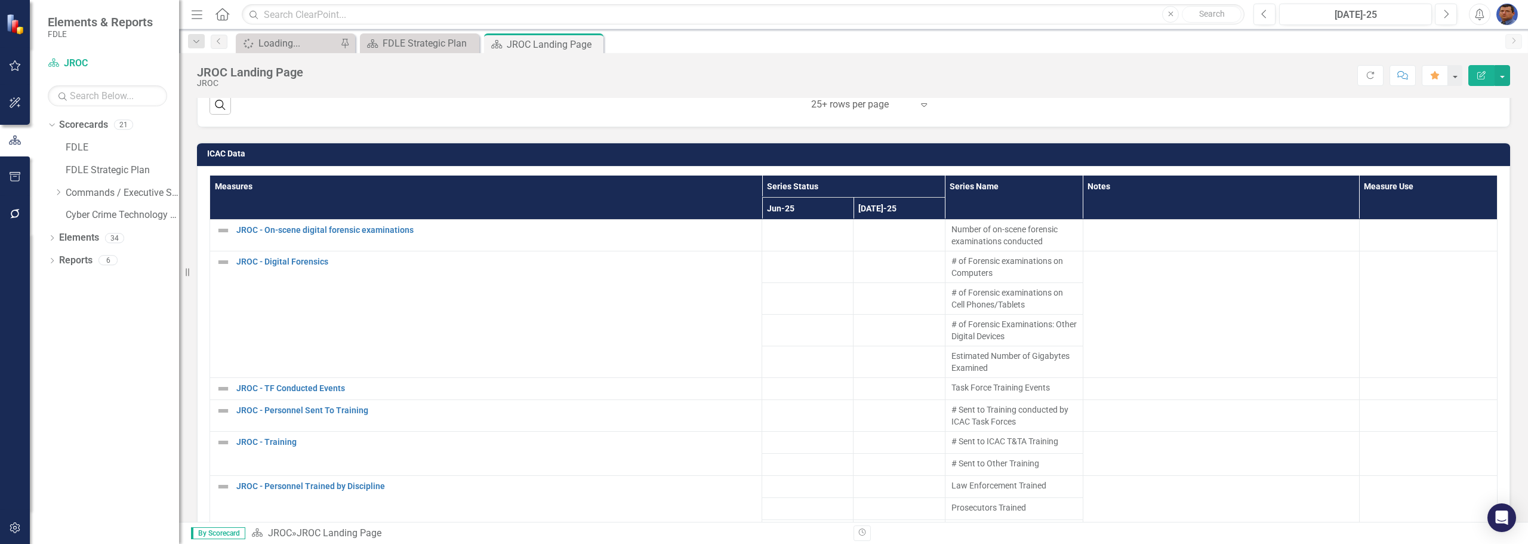
scroll to position [1313, 0]
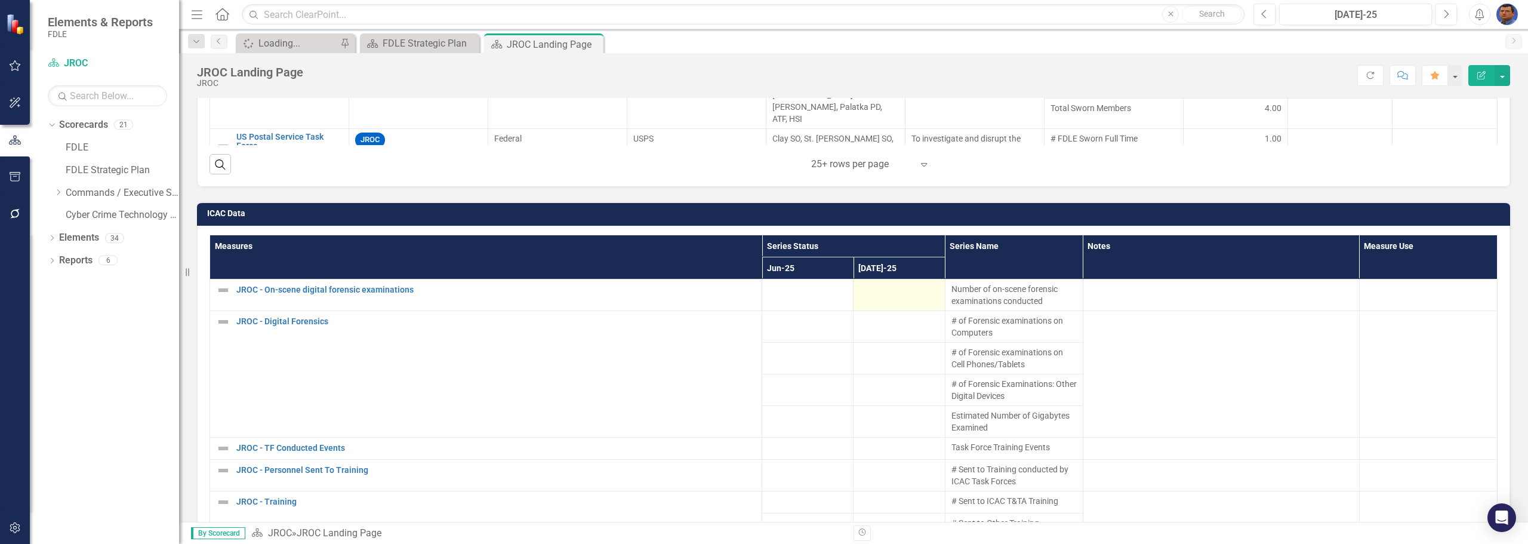
click at [744, 297] on div at bounding box center [898, 290] width 79 height 14
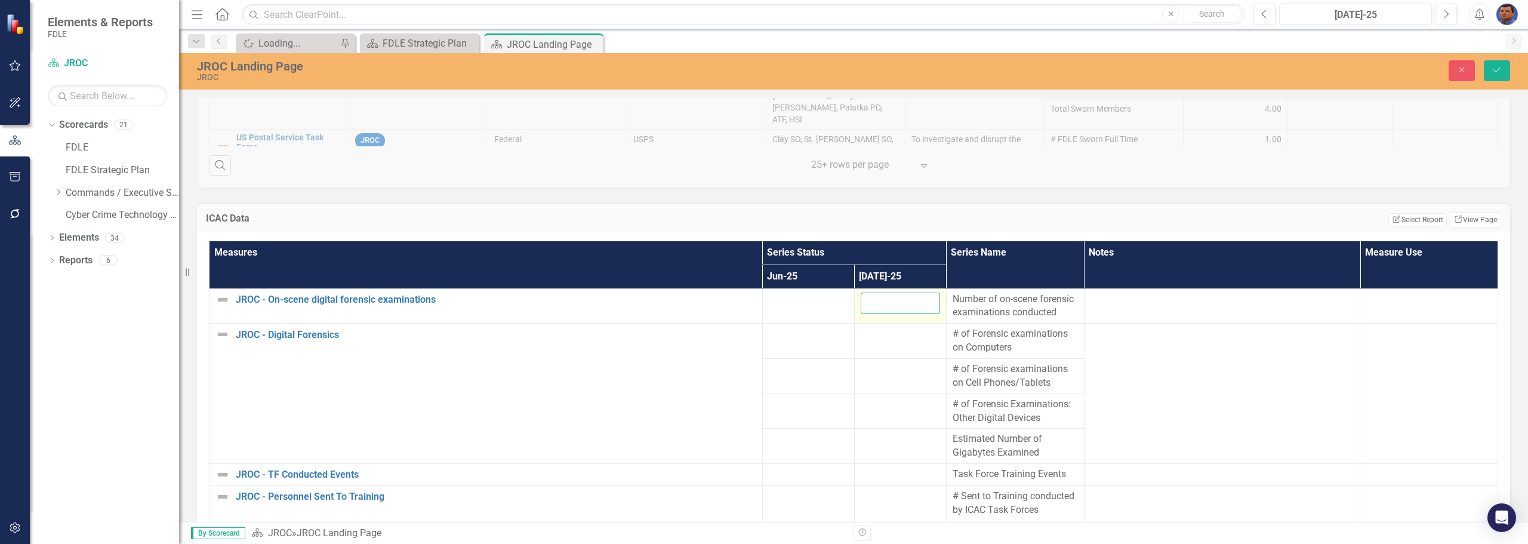
click at [744, 301] on input "number" at bounding box center [900, 303] width 79 height 22
type input "2"
click at [744, 340] on div at bounding box center [900, 334] width 79 height 14
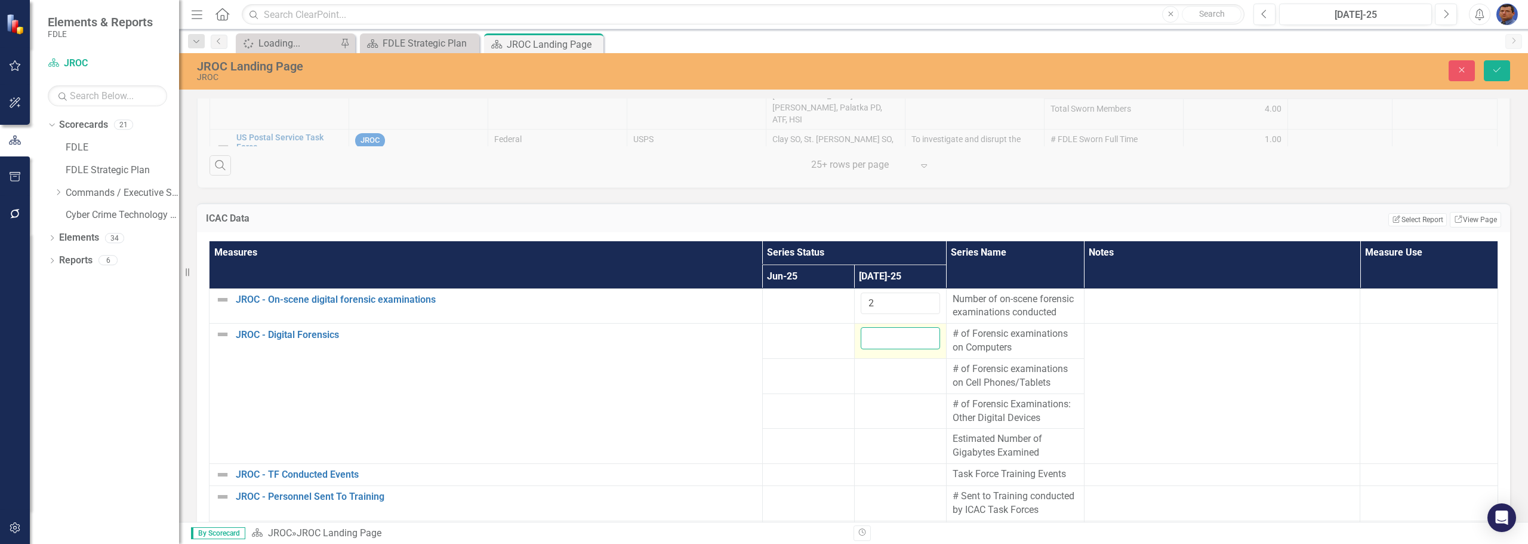
click at [744, 340] on input "number" at bounding box center [900, 338] width 79 height 22
type input "2"
click at [744, 379] on td at bounding box center [900, 375] width 92 height 35
click at [744, 370] on div at bounding box center [900, 369] width 79 height 14
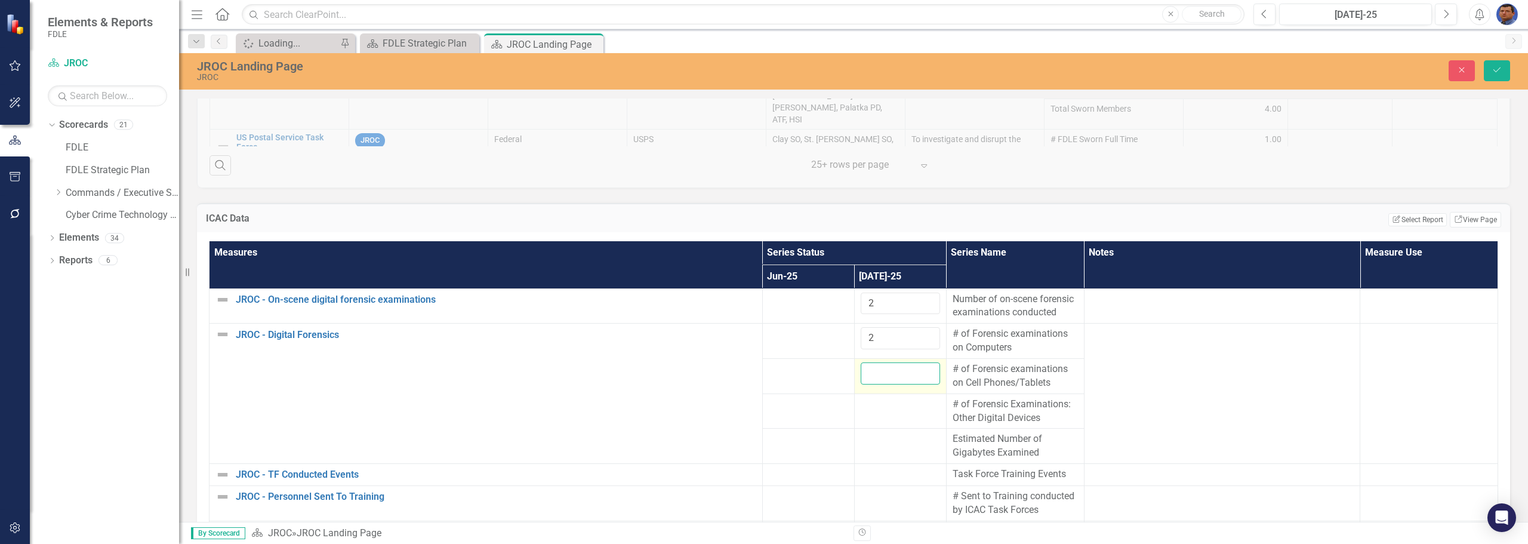
click at [744, 370] on input "number" at bounding box center [900, 373] width 79 height 22
type input "7"
click at [744, 411] on div at bounding box center [900, 404] width 79 height 14
click at [744, 409] on div at bounding box center [900, 404] width 79 height 14
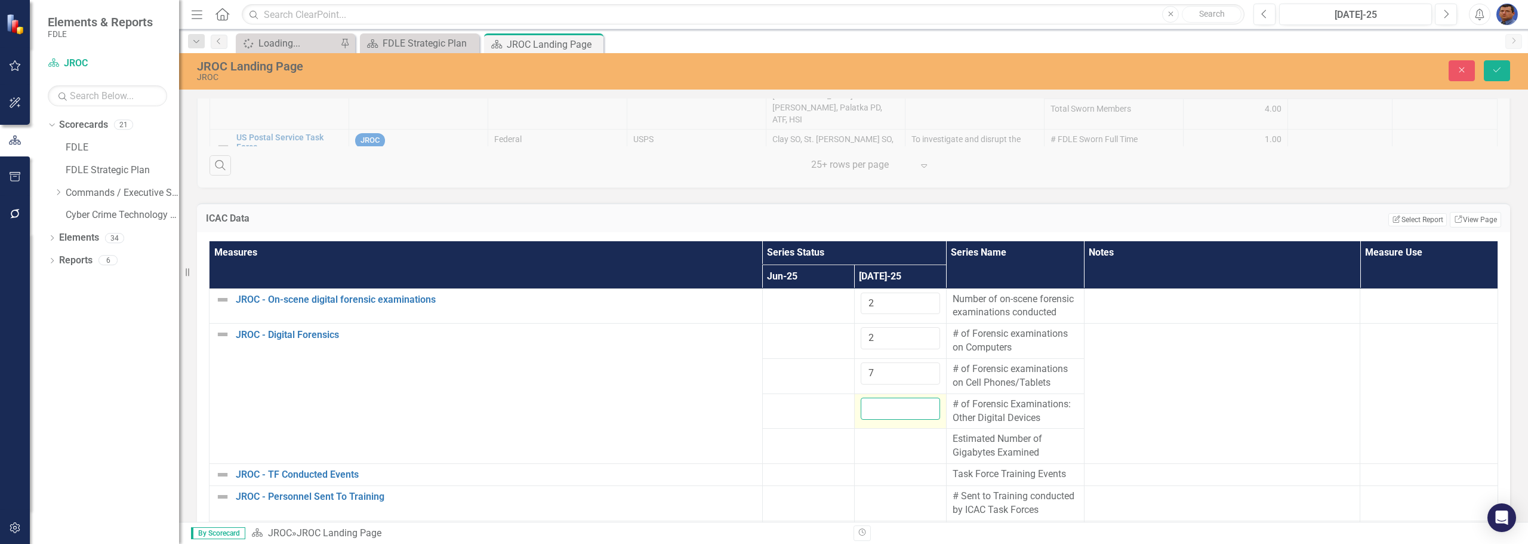
click at [744, 409] on input "number" at bounding box center [900, 408] width 79 height 22
type input "6"
click at [744, 453] on td at bounding box center [900, 445] width 92 height 35
click at [744, 452] on td at bounding box center [900, 445] width 92 height 35
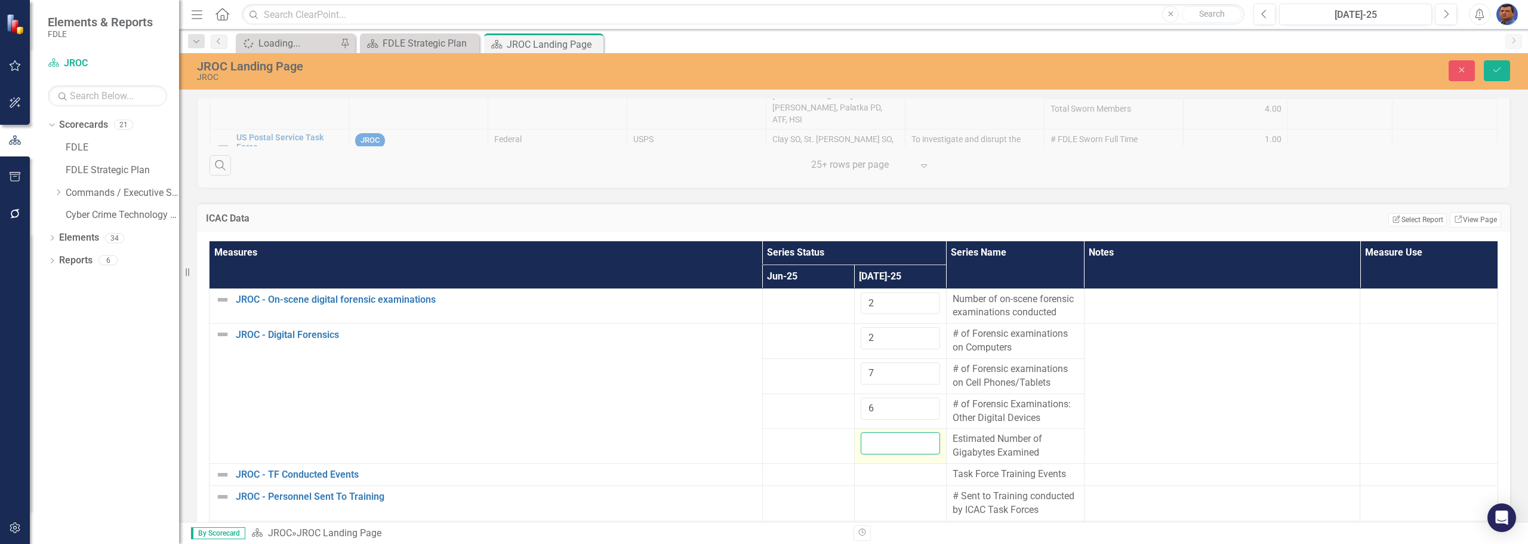
click at [744, 445] on input "number" at bounding box center [900, 443] width 79 height 22
type input "43"
click at [744, 475] on div at bounding box center [900, 474] width 79 height 14
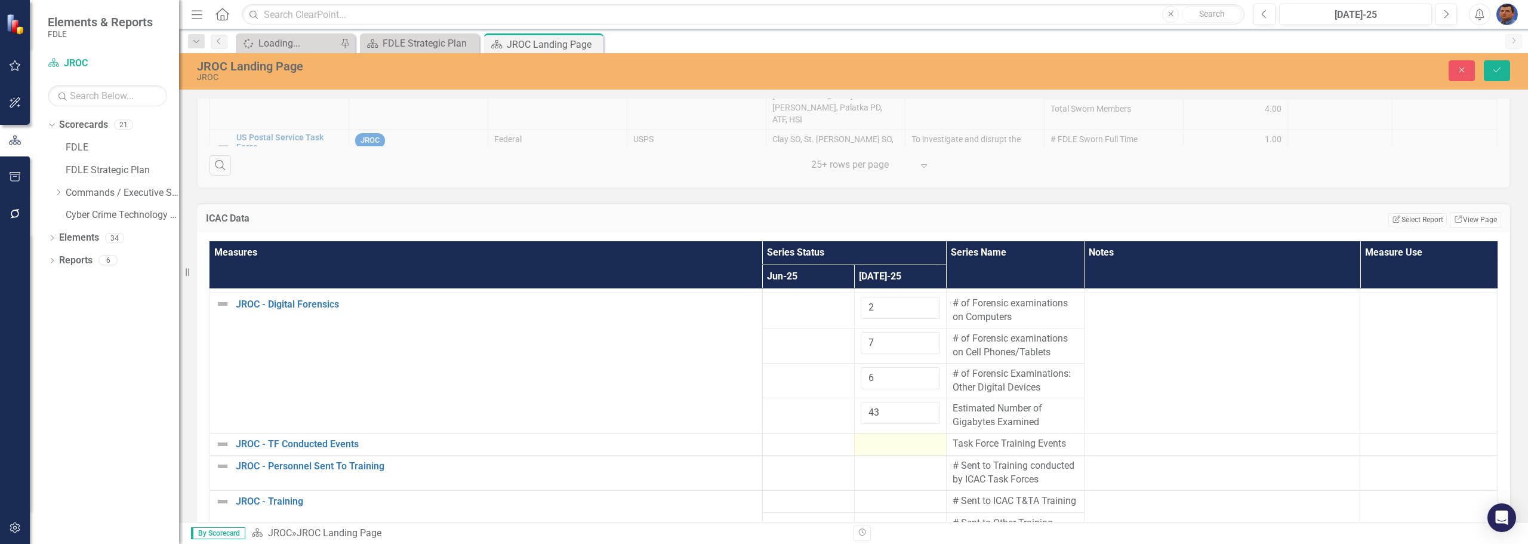
click at [744, 437] on div at bounding box center [900, 444] width 79 height 14
click at [744, 436] on input "number" at bounding box center [900, 440] width 79 height 22
type input "1"
click at [744, 464] on div at bounding box center [900, 466] width 79 height 14
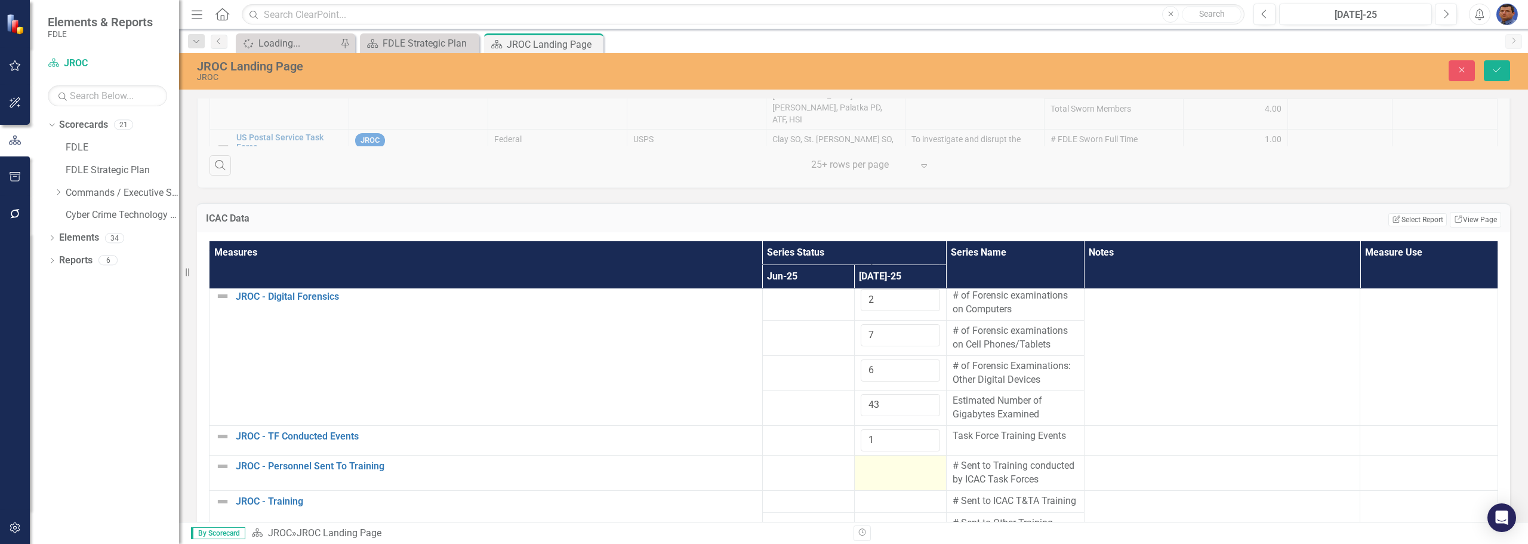
click at [744, 465] on div at bounding box center [900, 466] width 79 height 14
click at [744, 465] on input "number" at bounding box center [900, 470] width 79 height 22
type input "2"
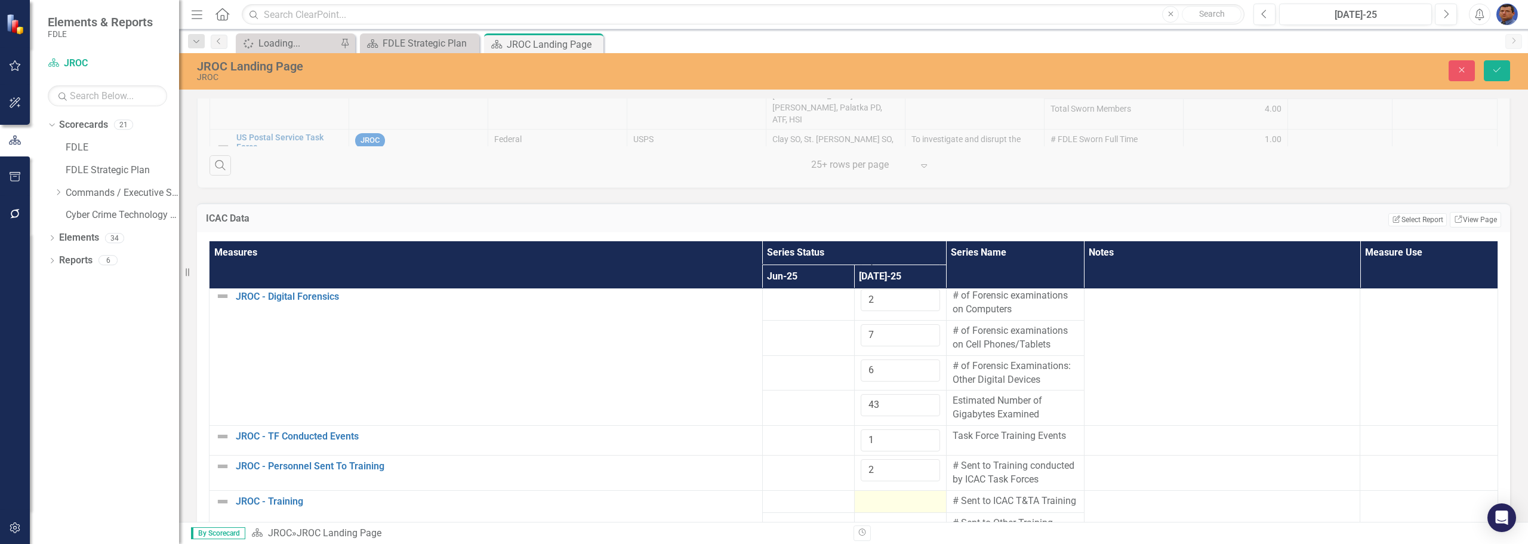
click at [744, 494] on div at bounding box center [900, 501] width 79 height 14
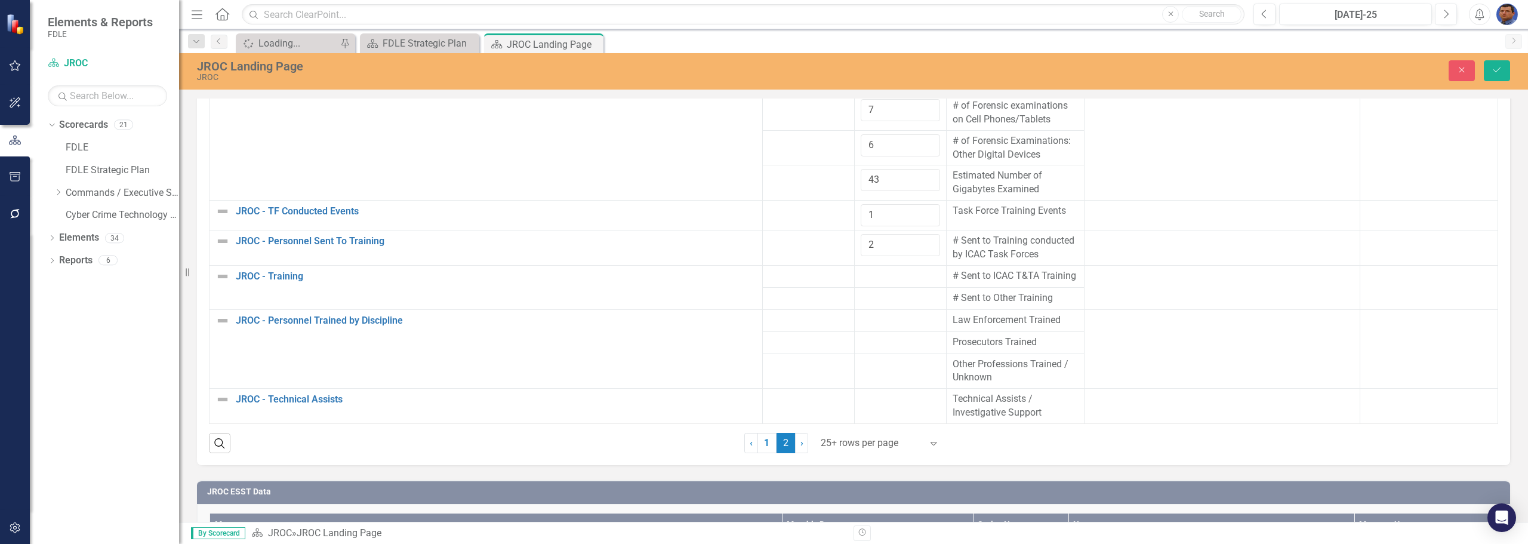
scroll to position [1552, 0]
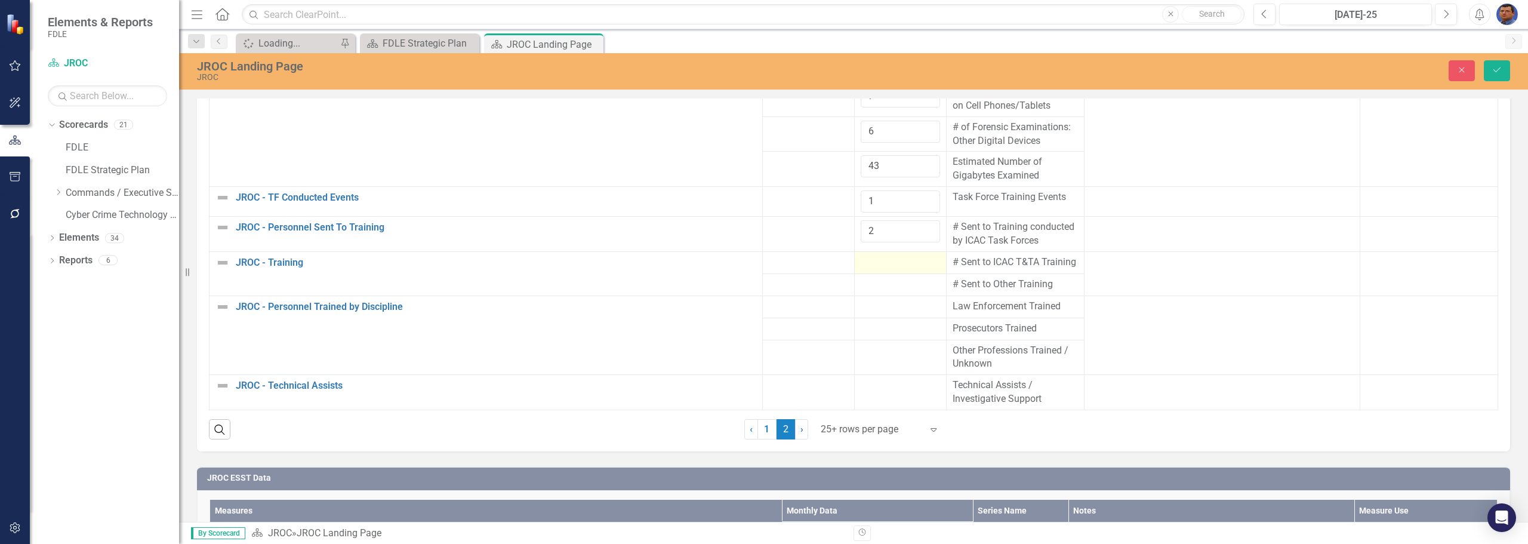
click at [744, 257] on td at bounding box center [900, 262] width 92 height 22
click at [744, 259] on td at bounding box center [900, 262] width 92 height 22
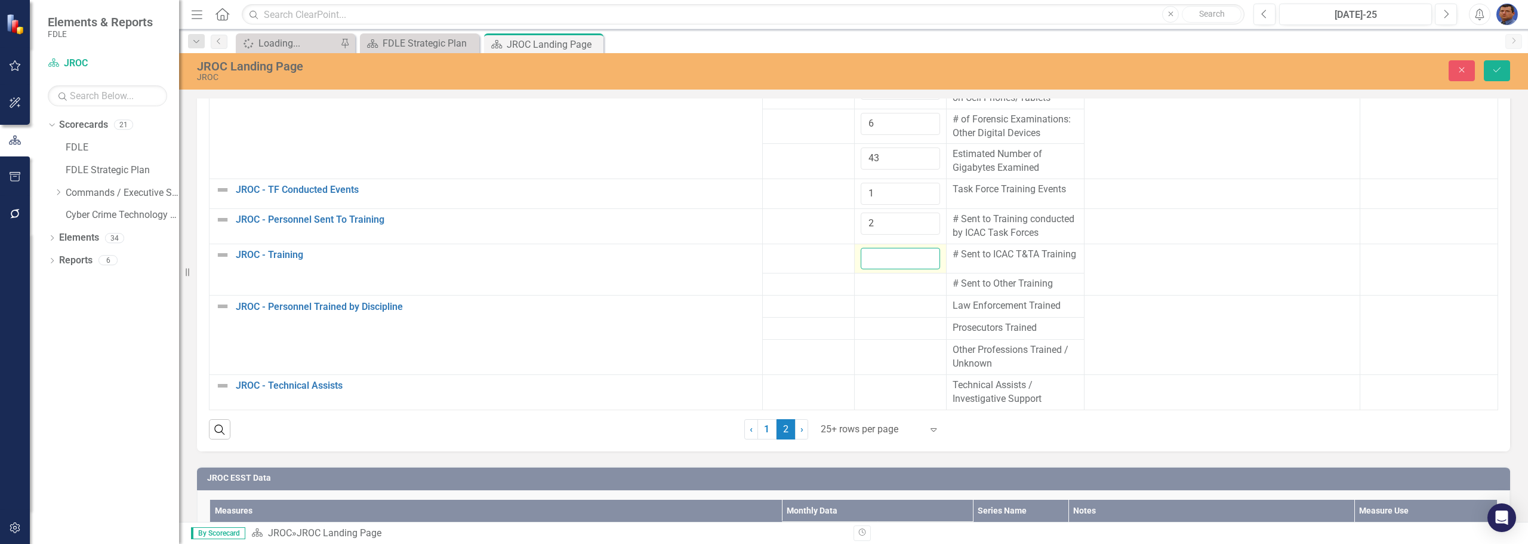
click at [744, 259] on input "number" at bounding box center [900, 259] width 79 height 22
type input "0"
click at [744, 287] on div at bounding box center [900, 284] width 79 height 14
click at [744, 287] on input "number" at bounding box center [900, 283] width 79 height 22
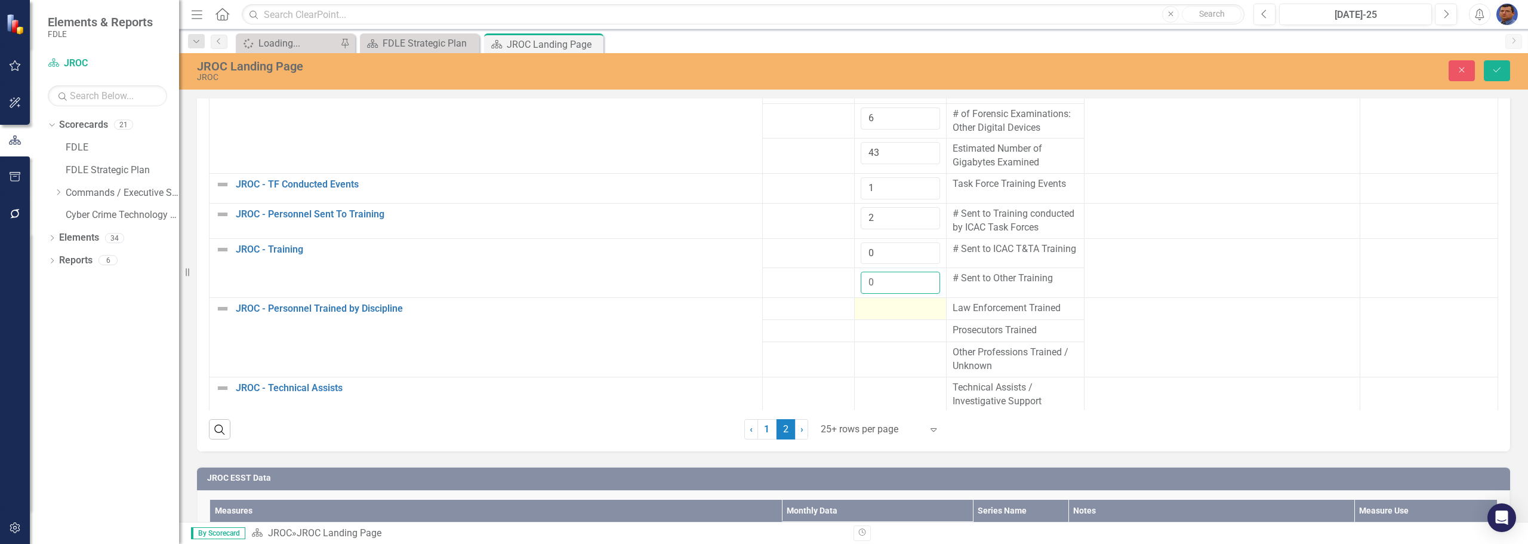
type input "0"
click at [744, 312] on div at bounding box center [900, 308] width 79 height 14
click at [744, 312] on input "number" at bounding box center [900, 312] width 79 height 22
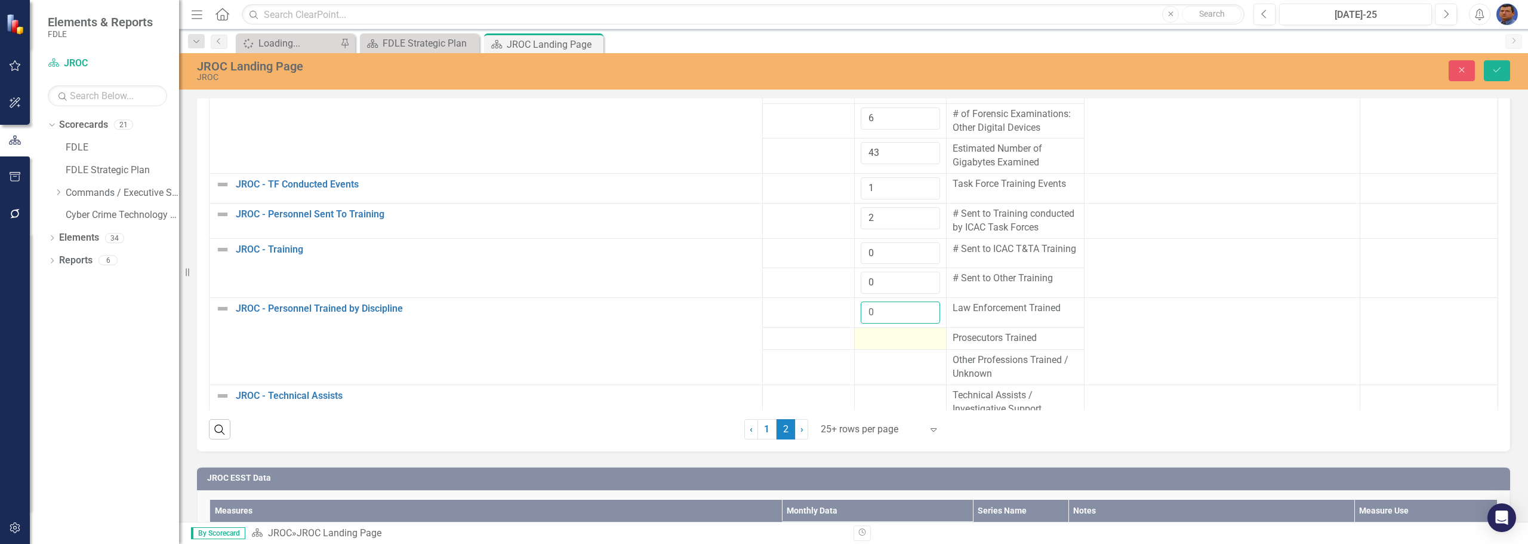
type input "0"
click at [744, 342] on div at bounding box center [900, 338] width 79 height 14
click at [744, 342] on input "number" at bounding box center [900, 342] width 79 height 22
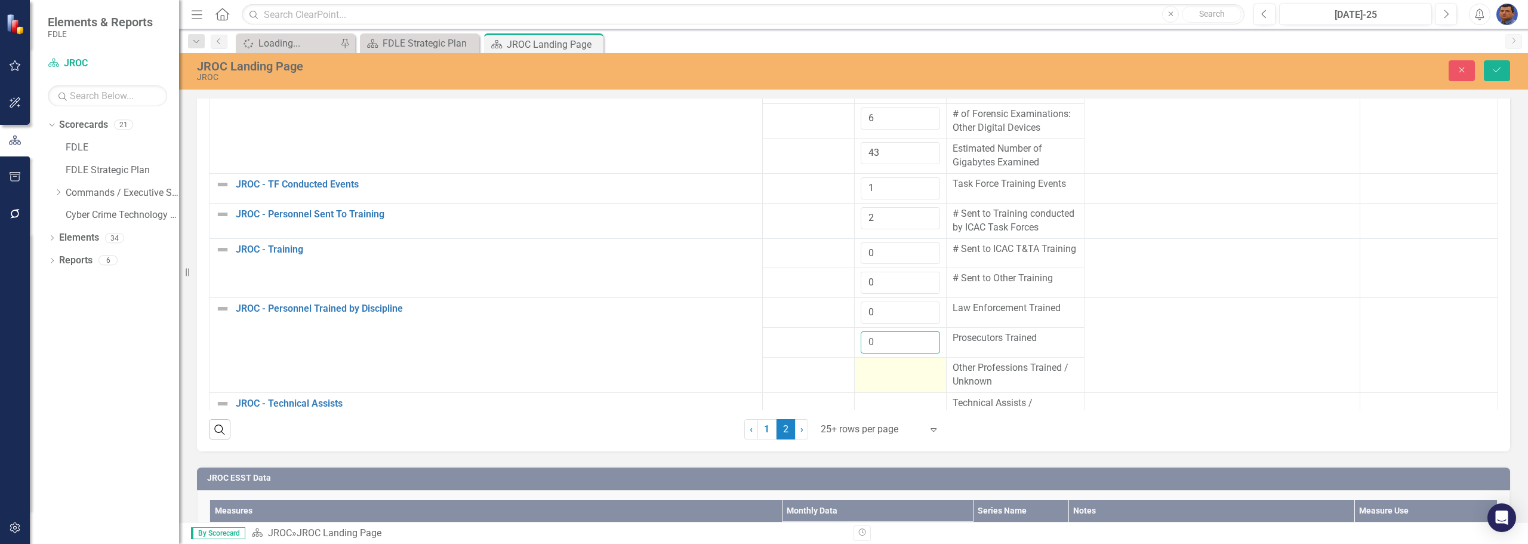
type input "0"
click at [744, 375] on div at bounding box center [900, 368] width 79 height 14
click at [744, 377] on input "number" at bounding box center [900, 372] width 79 height 22
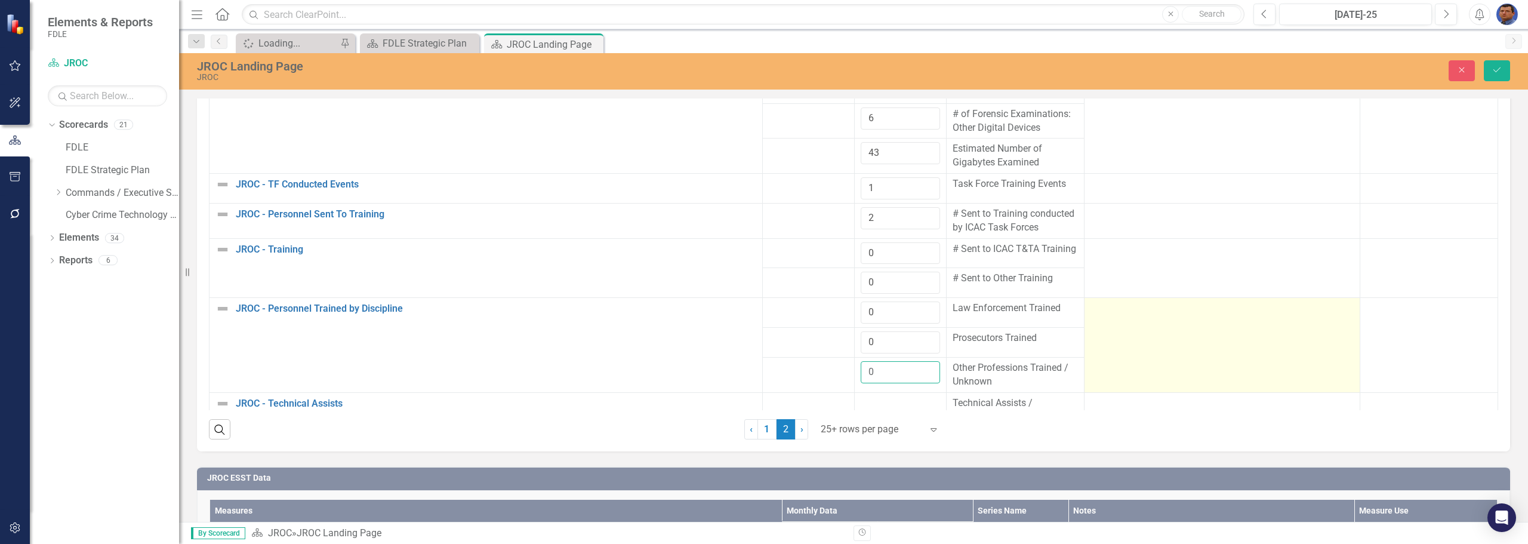
scroll to position [74, 0]
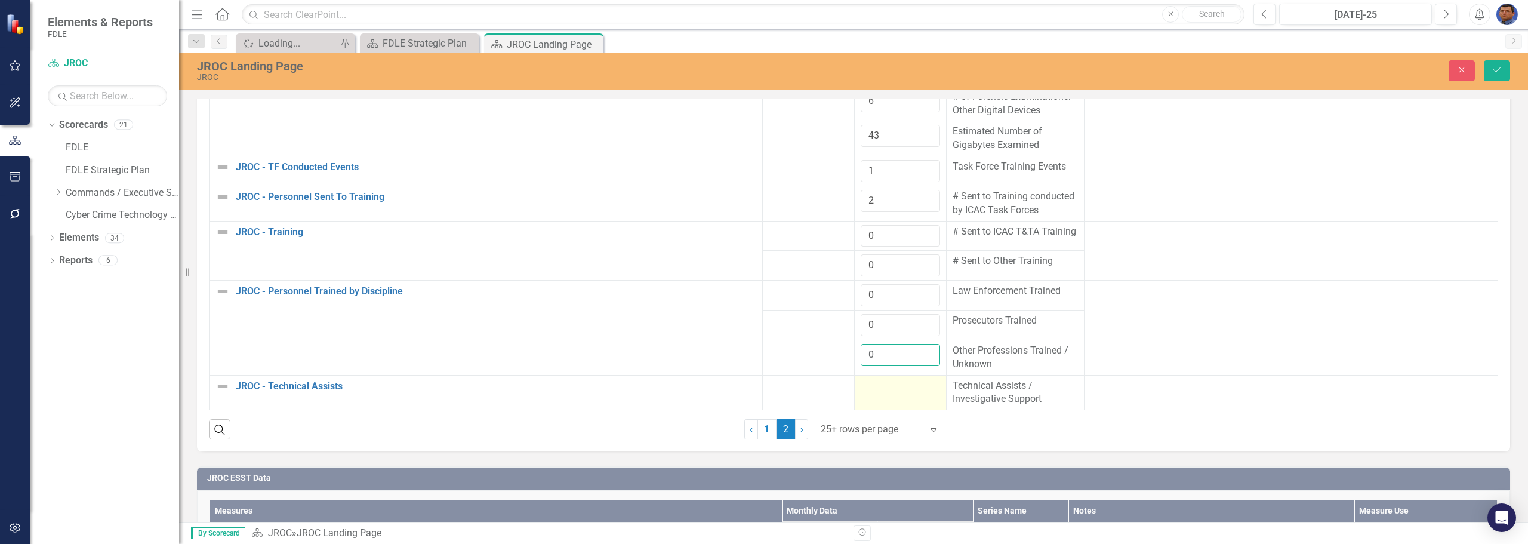
type input "0"
click at [744, 390] on div at bounding box center [900, 386] width 79 height 14
click at [744, 390] on input "number" at bounding box center [900, 390] width 79 height 22
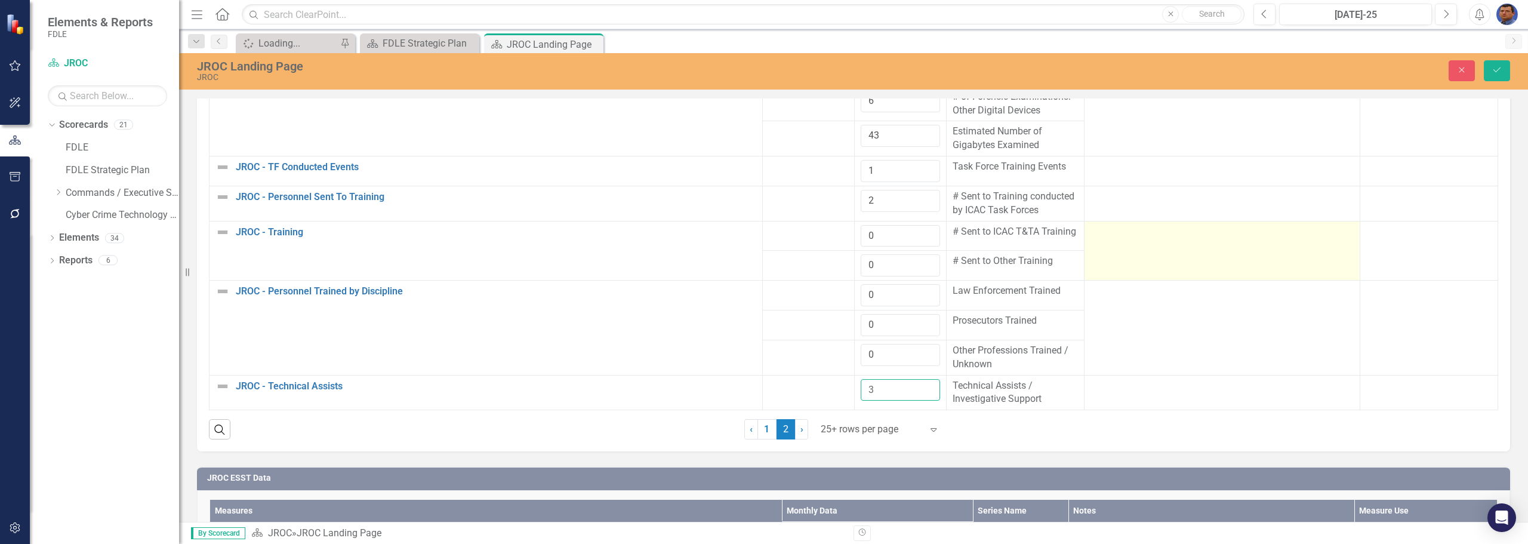
type input "3"
click at [744, 251] on td at bounding box center [1222, 251] width 276 height 60
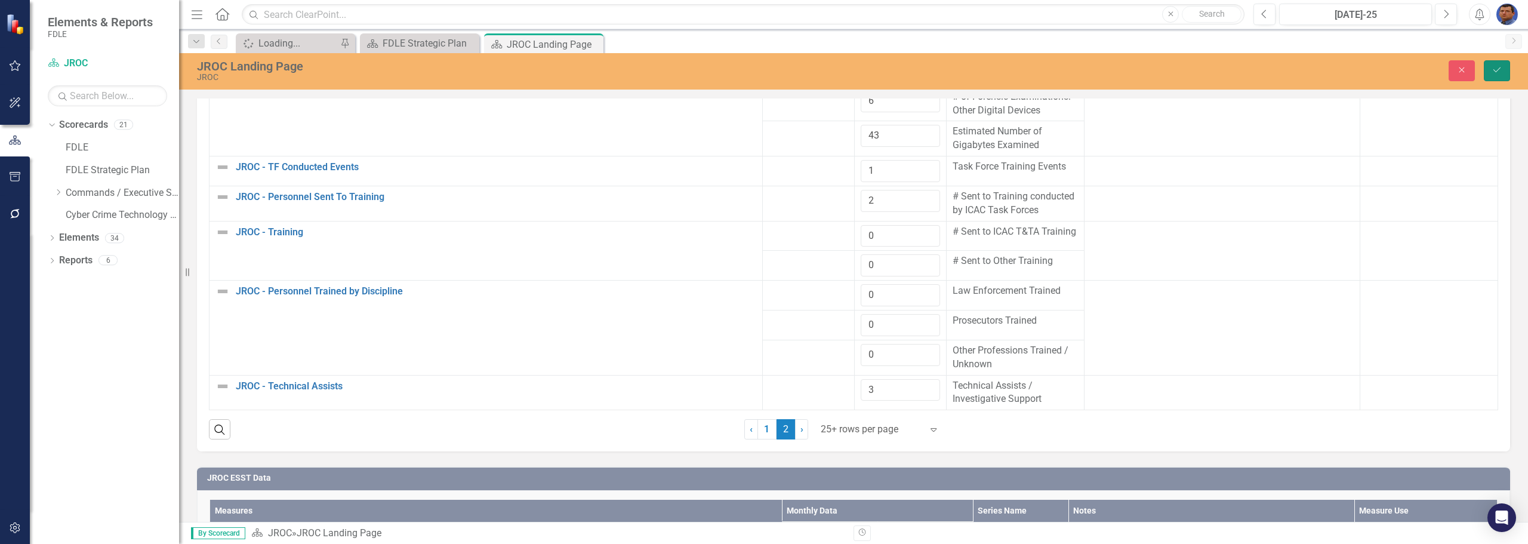
click at [744, 66] on button "Save" at bounding box center [1497, 70] width 26 height 21
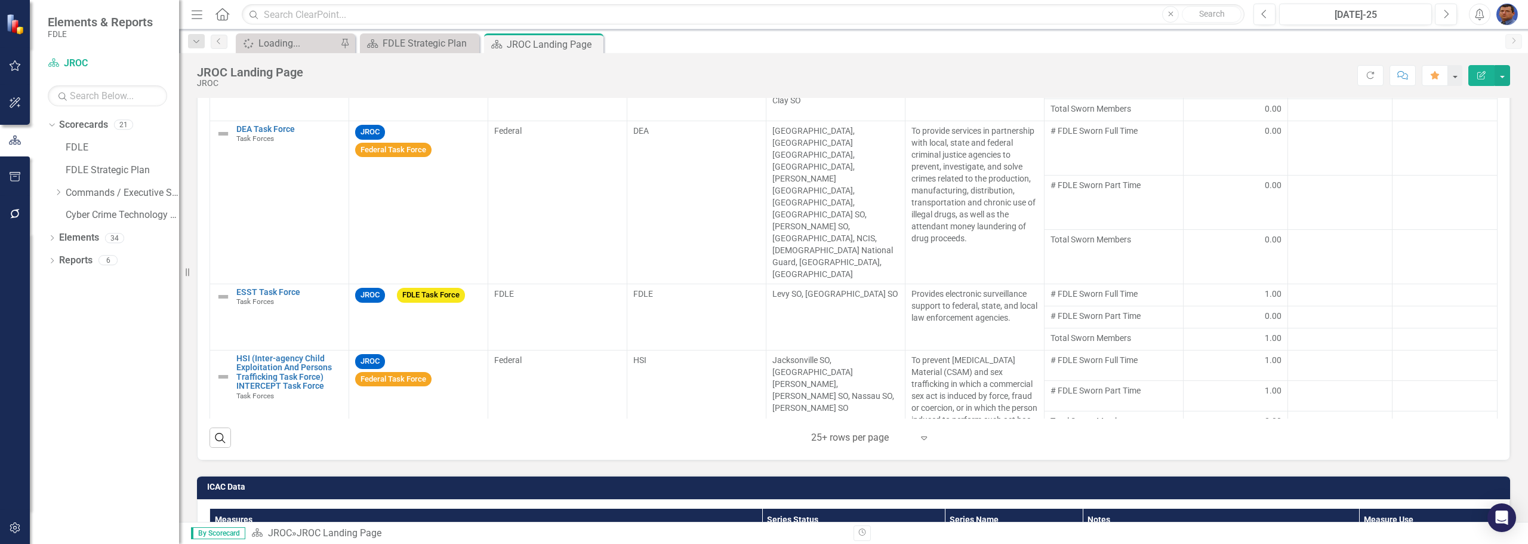
scroll to position [895, 0]
